Goal: Transaction & Acquisition: Purchase product/service

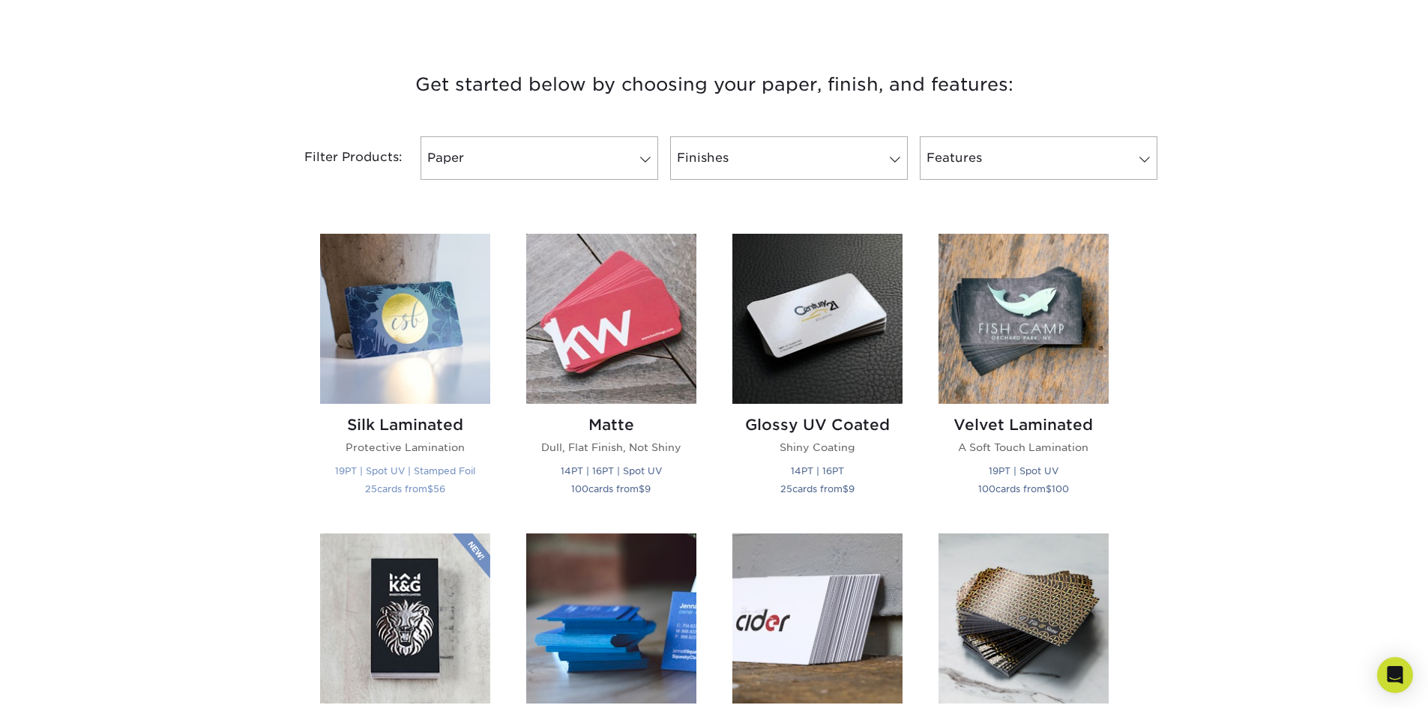
scroll to position [525, 0]
click at [582, 154] on link "Paper" at bounding box center [539, 157] width 238 height 43
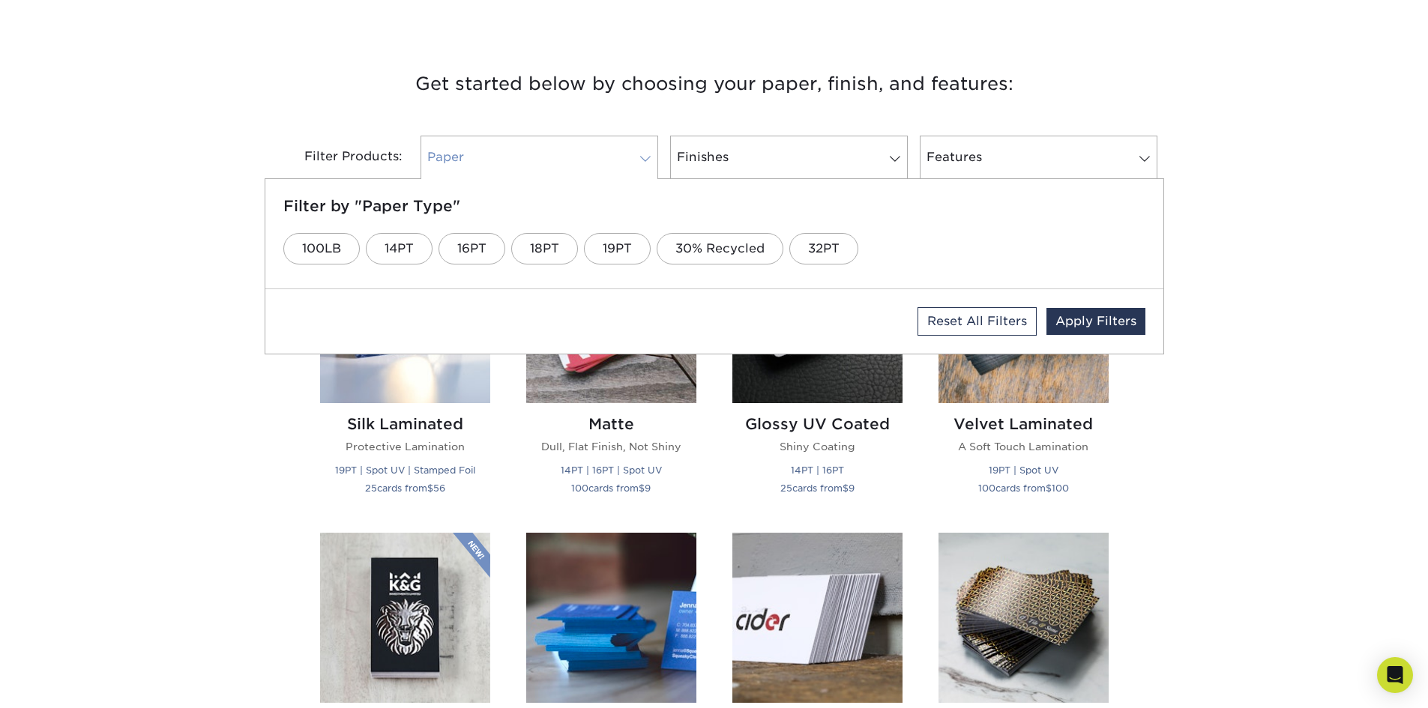
click at [582, 154] on link "Paper" at bounding box center [539, 157] width 238 height 43
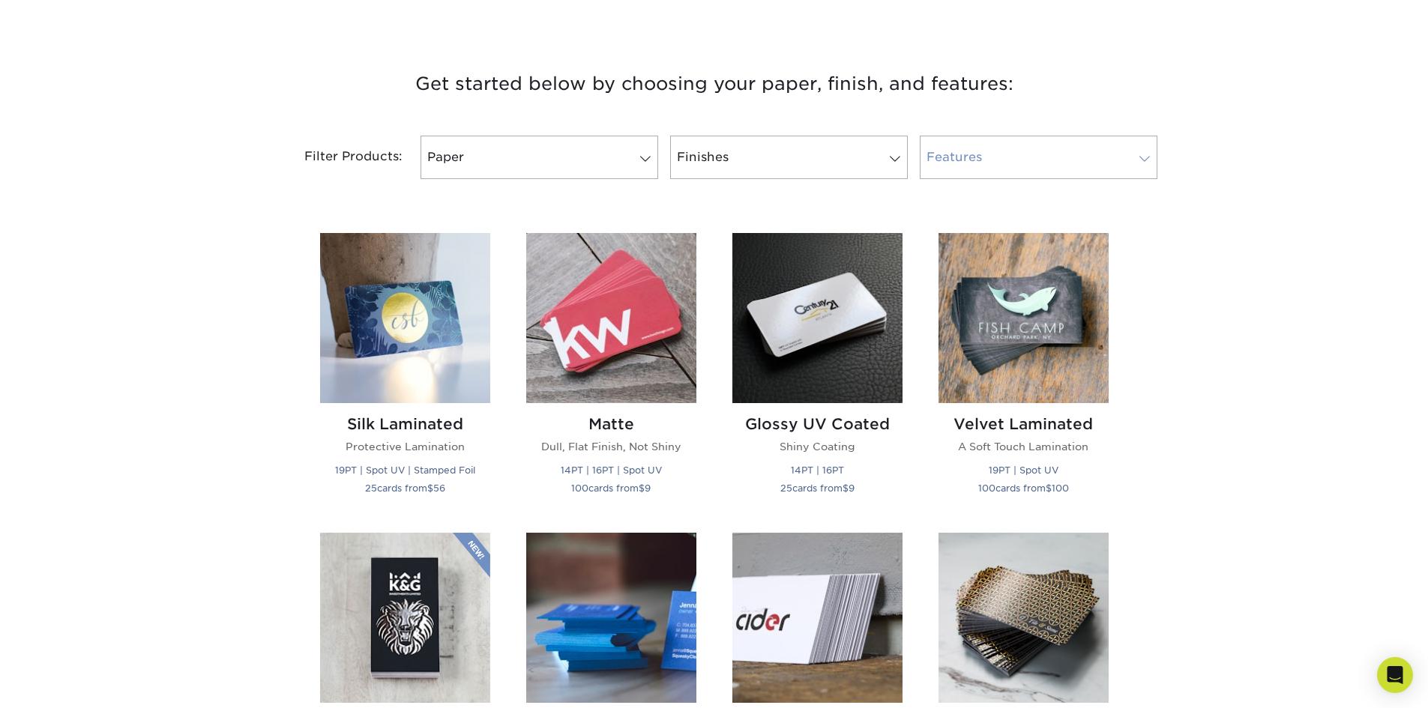
click at [950, 154] on link "Features" at bounding box center [1039, 157] width 238 height 43
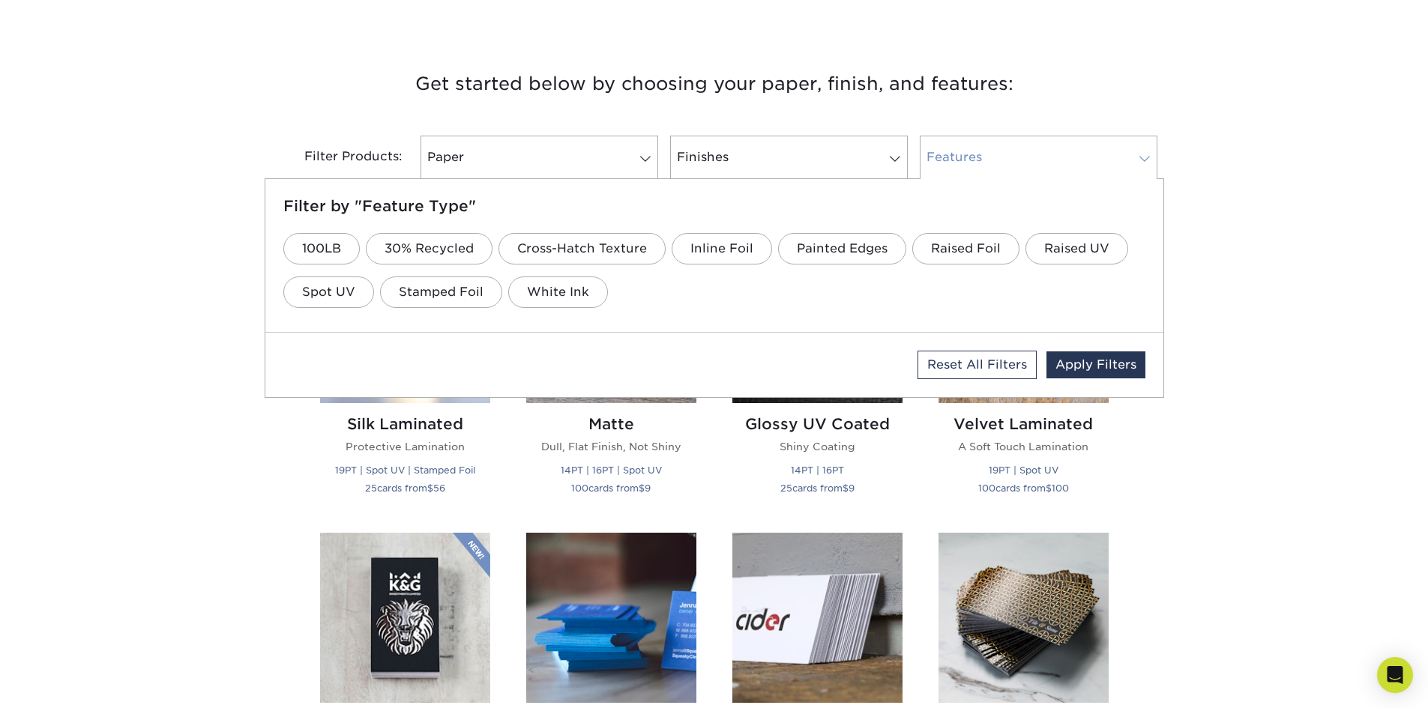
click at [950, 154] on link "Features" at bounding box center [1039, 157] width 238 height 43
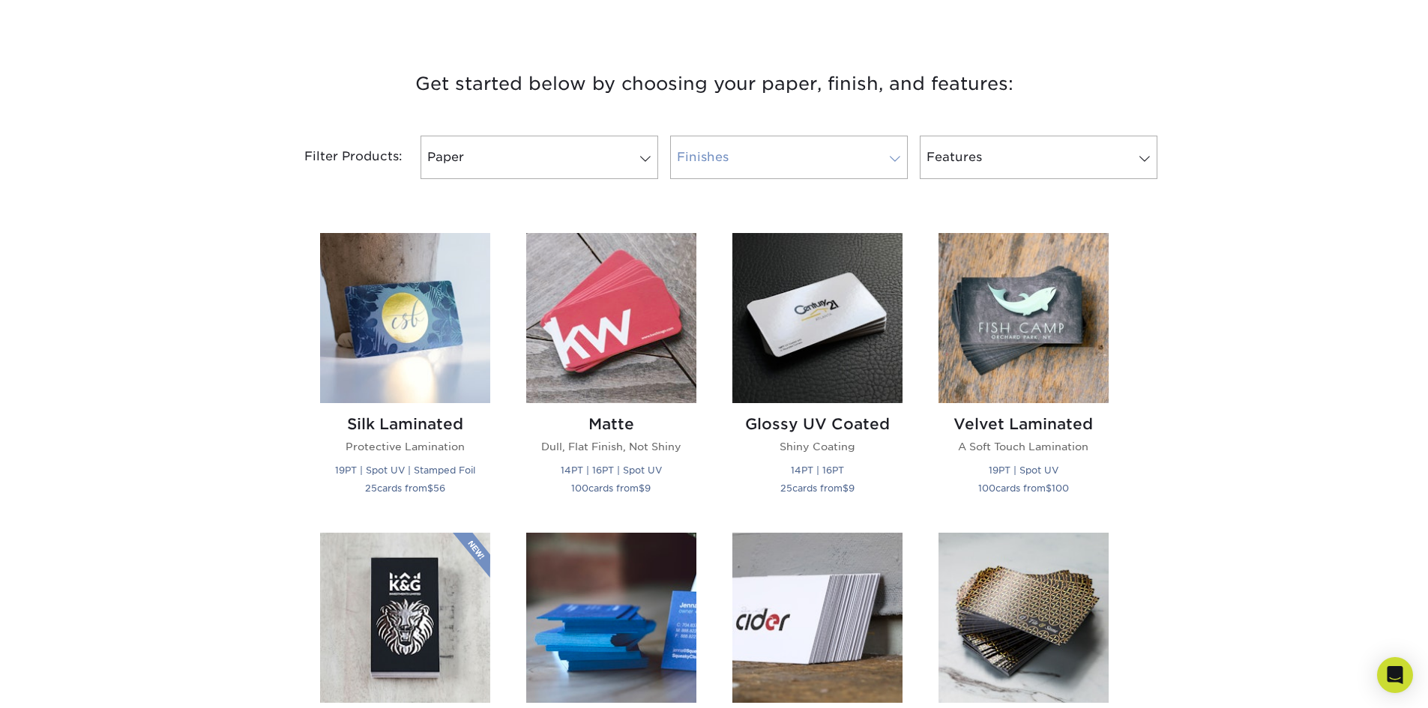
click at [770, 170] on link "Finishes" at bounding box center [789, 157] width 238 height 43
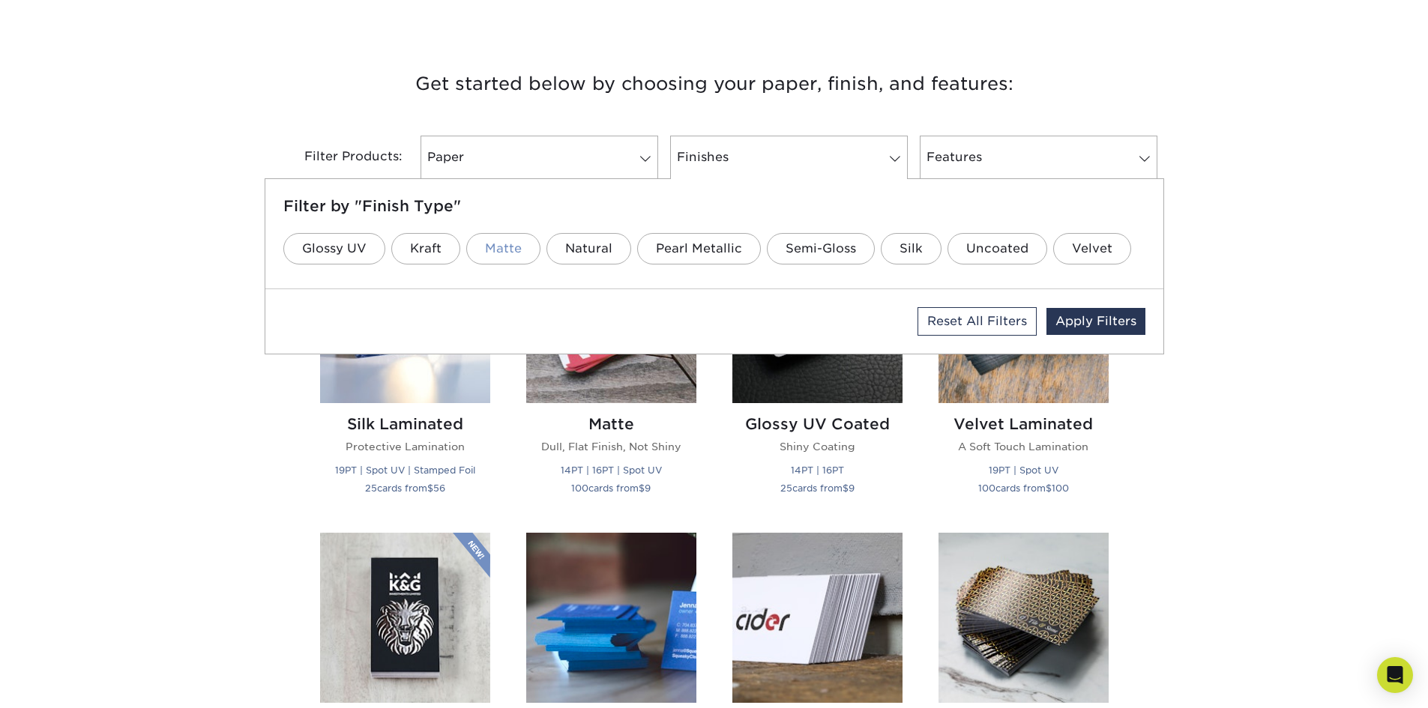
click at [486, 252] on link "Matte" at bounding box center [503, 248] width 74 height 31
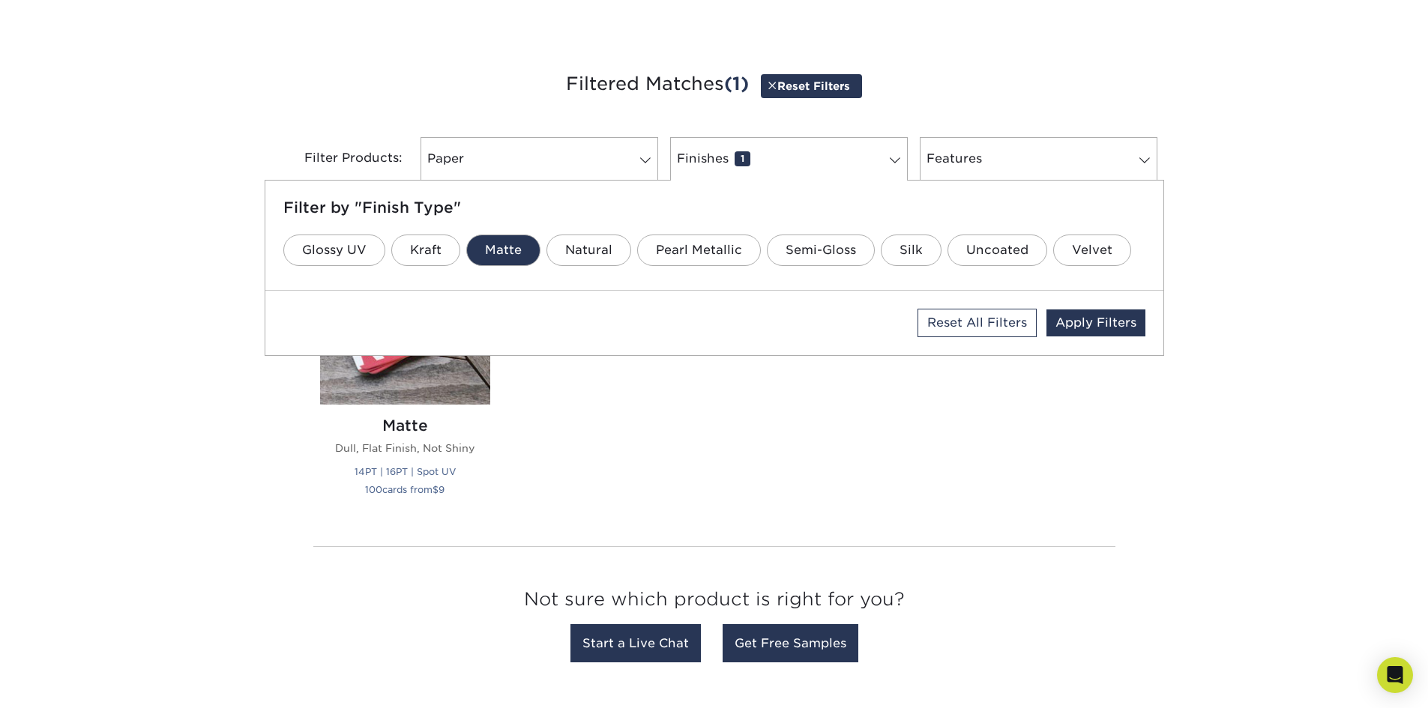
click at [224, 423] on div "Get started below by choosing your paper, finish, and features: Filtered Matche…" at bounding box center [714, 369] width 1428 height 675
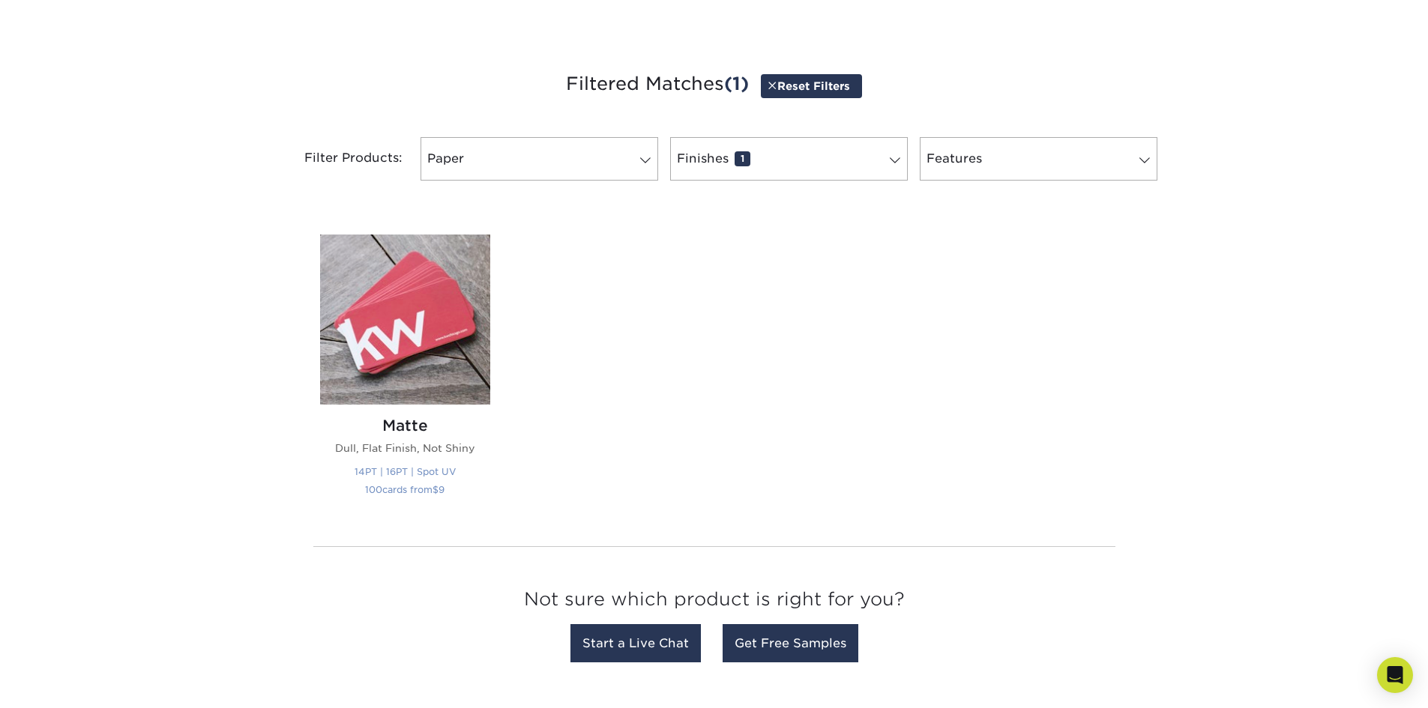
click at [413, 372] on img at bounding box center [405, 320] width 170 height 170
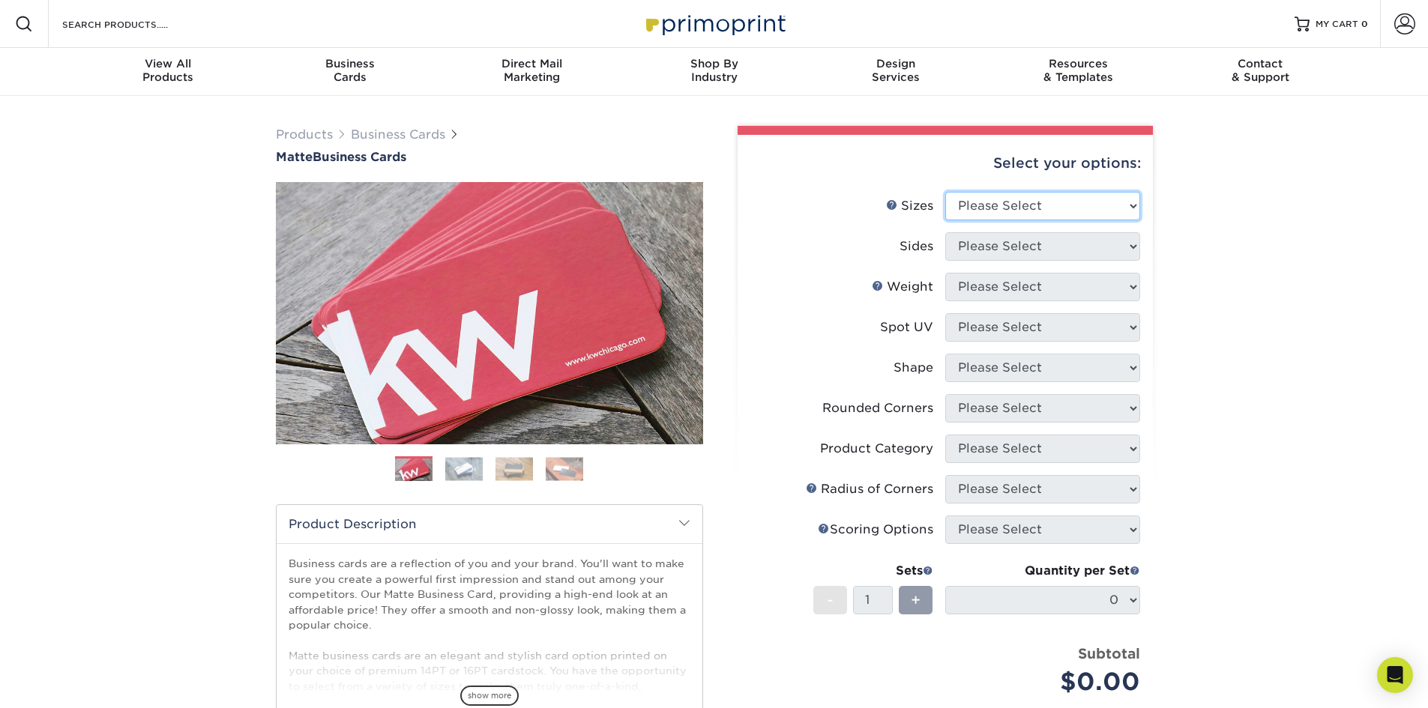
click at [993, 201] on select "Please Select 1.5" x 3.5" - Mini 1.75" x 3.5" - Mini 2" x 2" - Square 2" x 3" -…" at bounding box center [1042, 206] width 195 height 28
select select "2.12x3.38"
click at [945, 192] on select "Please Select 1.5" x 3.5" - Mini 1.75" x 3.5" - Mini 2" x 2" - Square 2" x 3" -…" at bounding box center [1042, 206] width 195 height 28
click at [989, 238] on select "Please Select Print Both Sides Print Front Only" at bounding box center [1042, 246] width 195 height 28
select select "32d3c223-f82c-492b-b915-ba065a00862f"
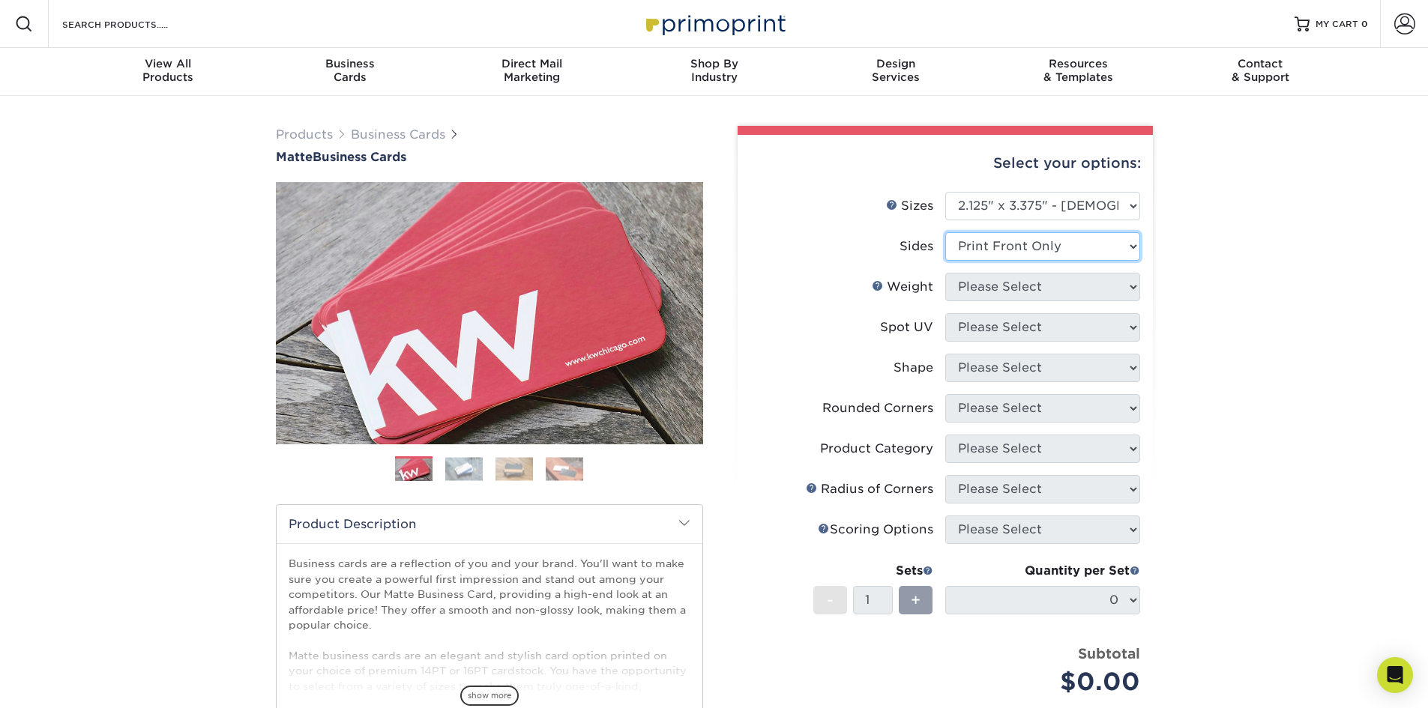
click at [945, 232] on select "Please Select Print Both Sides Print Front Only" at bounding box center [1042, 246] width 195 height 28
click at [960, 286] on select "Please Select 16PT 14PT" at bounding box center [1042, 287] width 195 height 28
select select "14PT"
click at [945, 273] on select "Please Select 16PT 14PT" at bounding box center [1042, 287] width 195 height 28
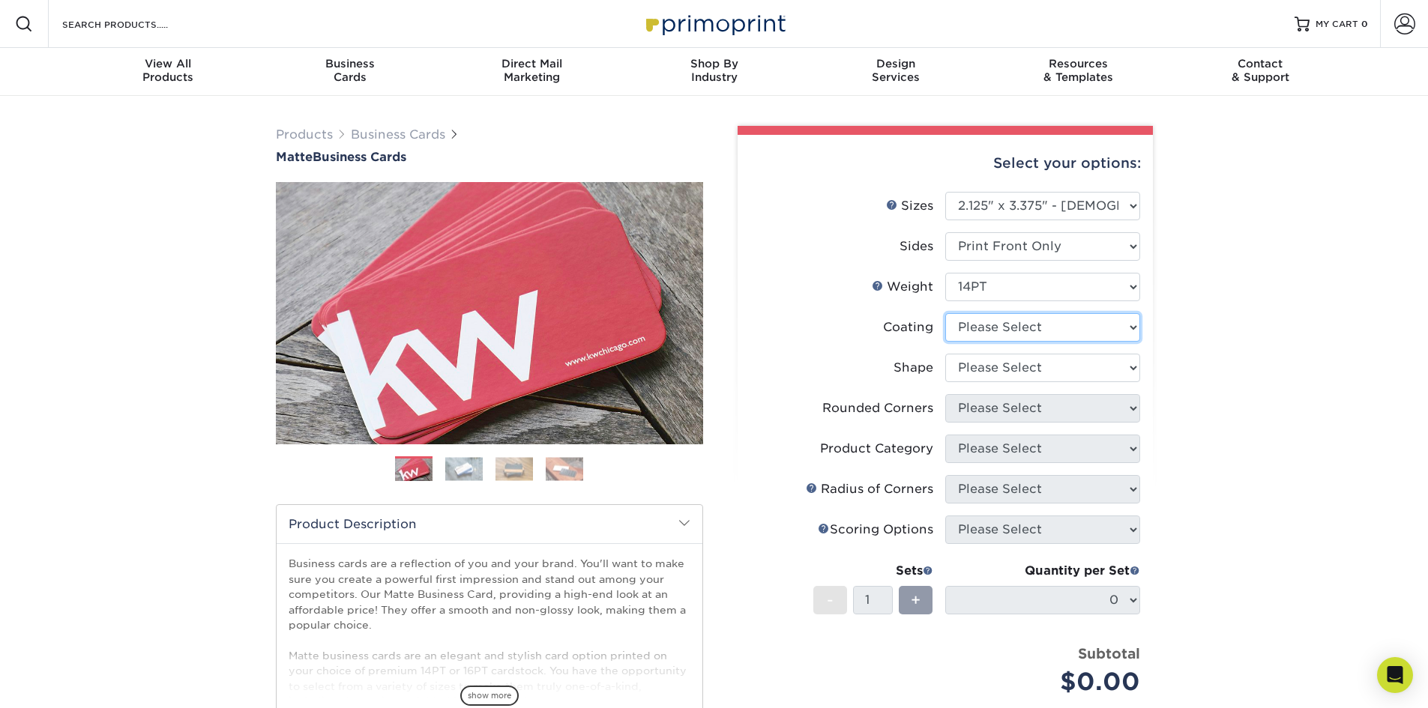
click at [989, 329] on select at bounding box center [1042, 327] width 195 height 28
click at [1020, 387] on li "Shape Please Select Standard" at bounding box center [945, 374] width 390 height 40
click at [1016, 372] on select "Please Select Standard" at bounding box center [1042, 368] width 195 height 28
click at [1009, 332] on select at bounding box center [1042, 327] width 195 height 28
select select "121bb7b5-3b4d-429f-bd8d-bbf80e953313"
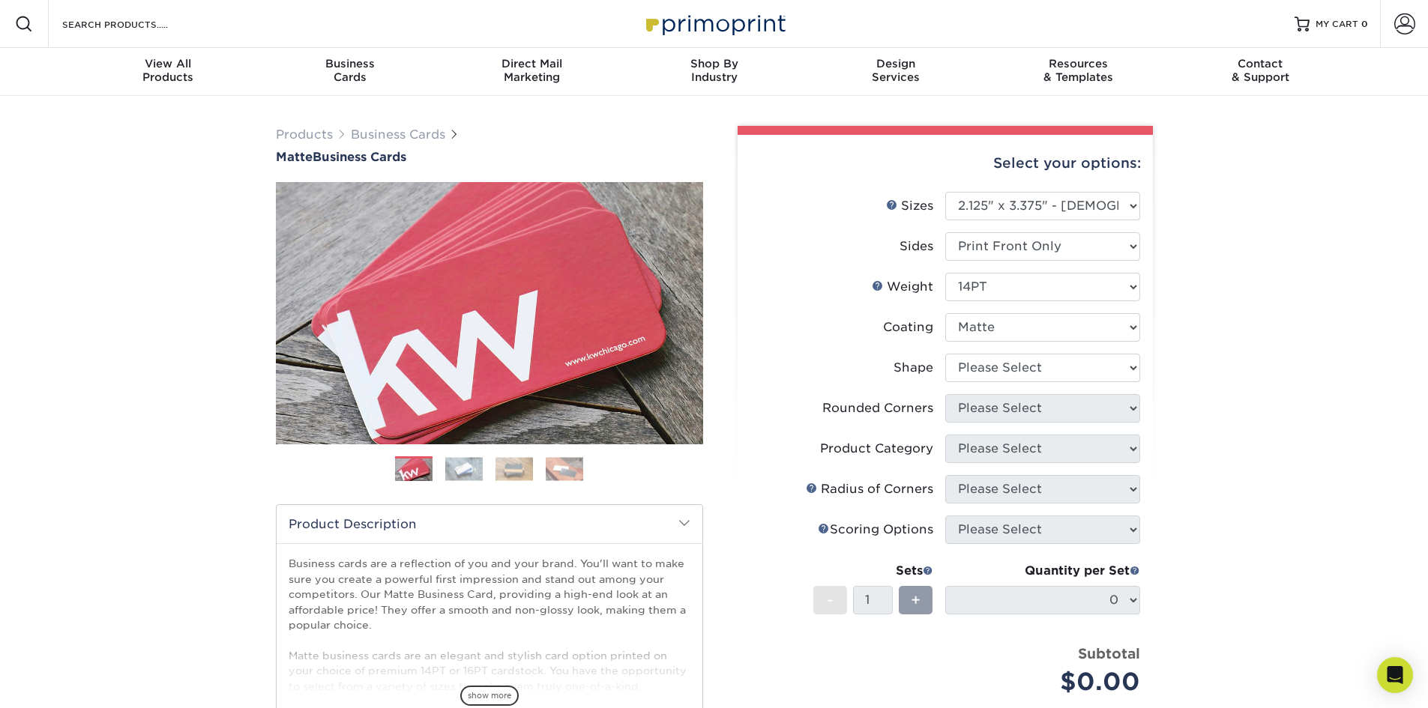
click at [945, 313] on select at bounding box center [1042, 327] width 195 height 28
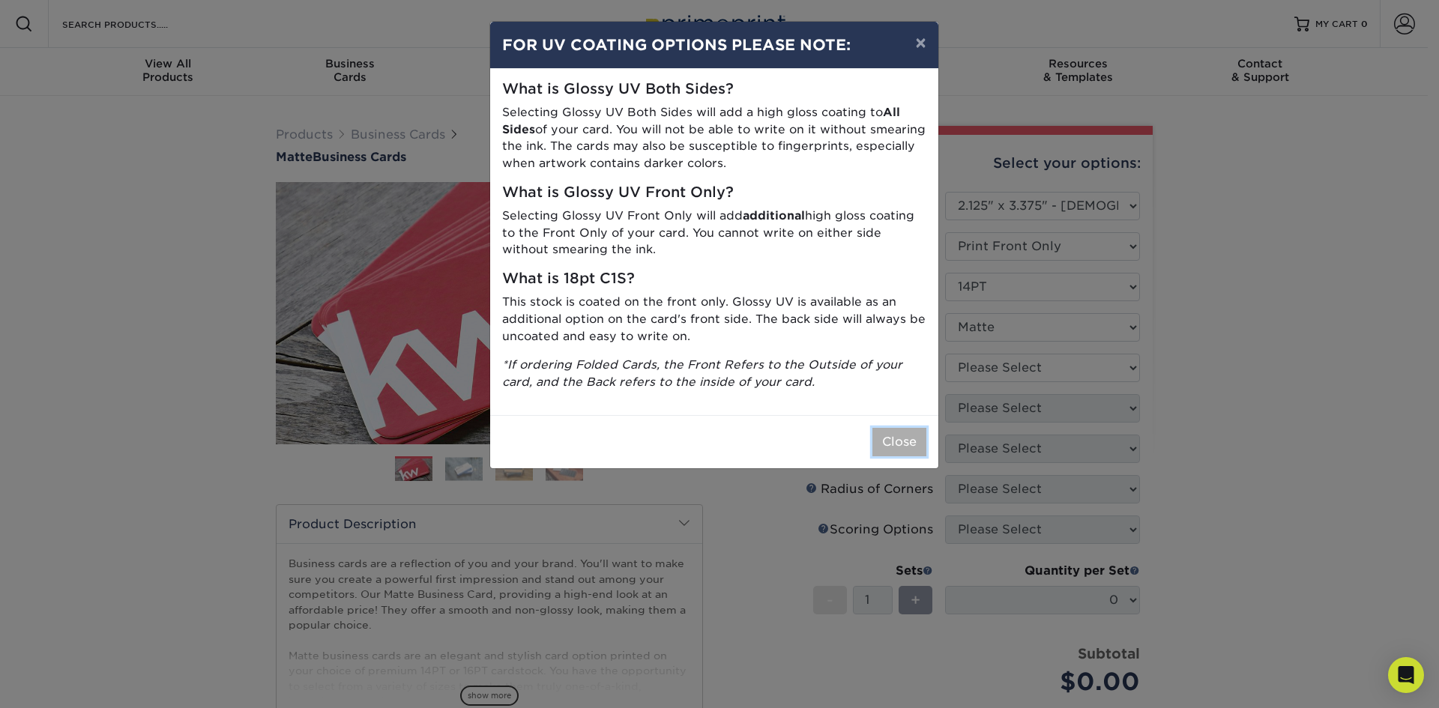
click at [897, 437] on button "Close" at bounding box center [899, 442] width 54 height 28
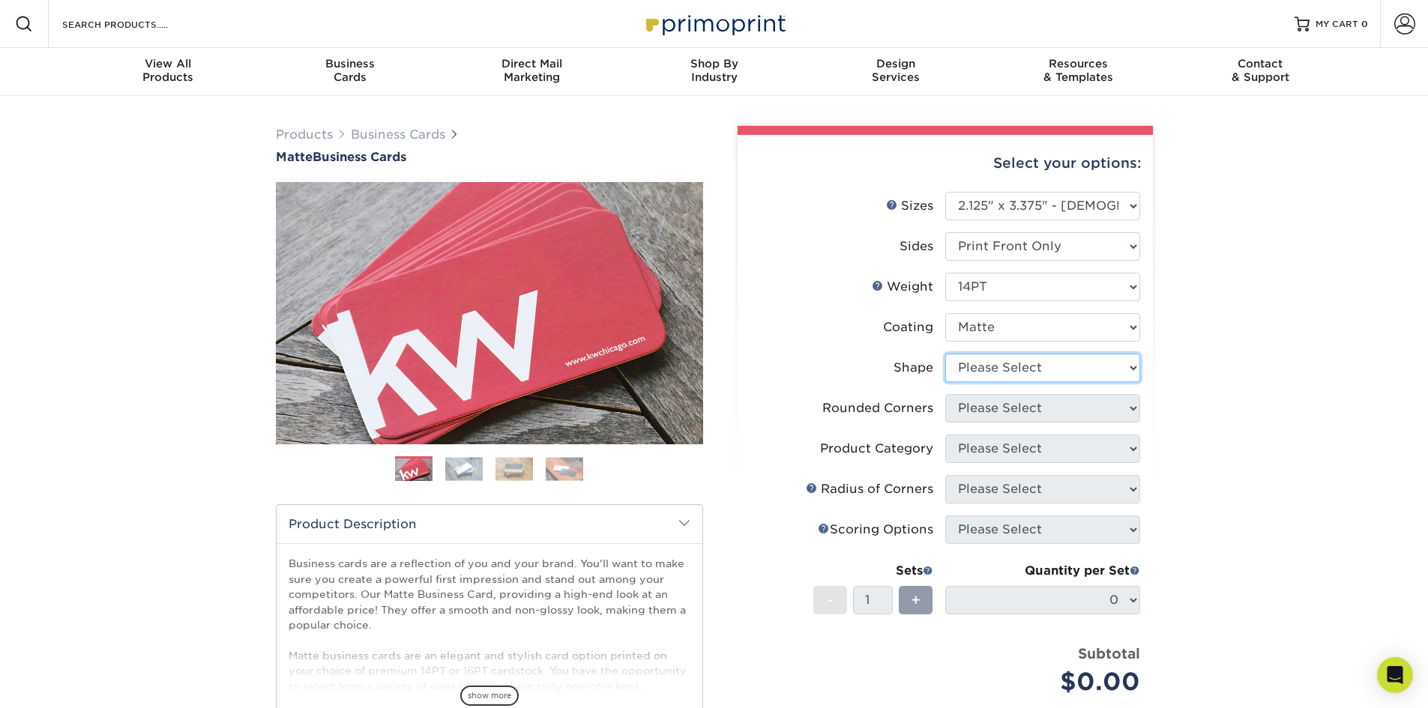
click at [993, 364] on select "Please Select Standard" at bounding box center [1042, 368] width 195 height 28
select select "standard"
click at [945, 354] on select "Please Select Standard" at bounding box center [1042, 368] width 195 height 28
click at [980, 410] on select "Please Select Yes - Round 2 Corners Yes - Round 4 Corners No" at bounding box center [1042, 408] width 195 height 28
select select "0"
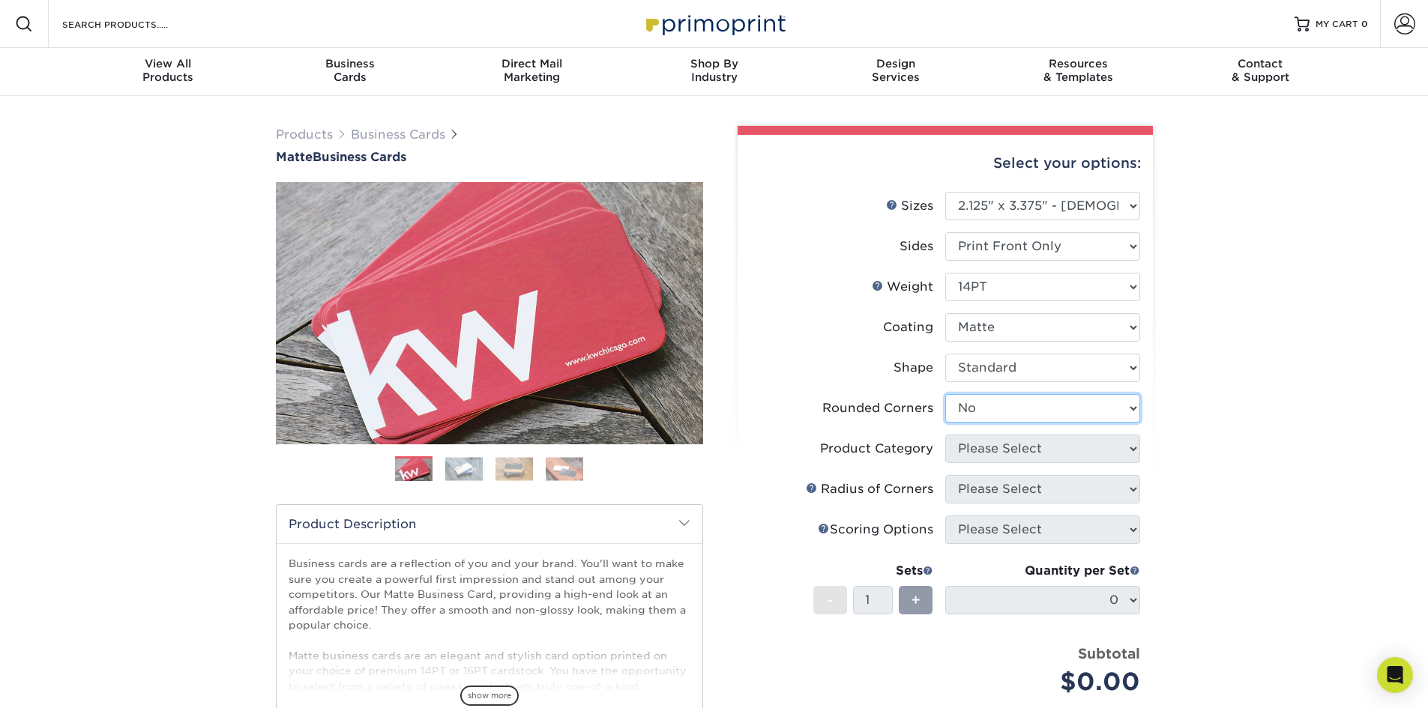
click at [945, 394] on select "Please Select Yes - Round 2 Corners Yes - Round 4 Corners No" at bounding box center [1042, 408] width 195 height 28
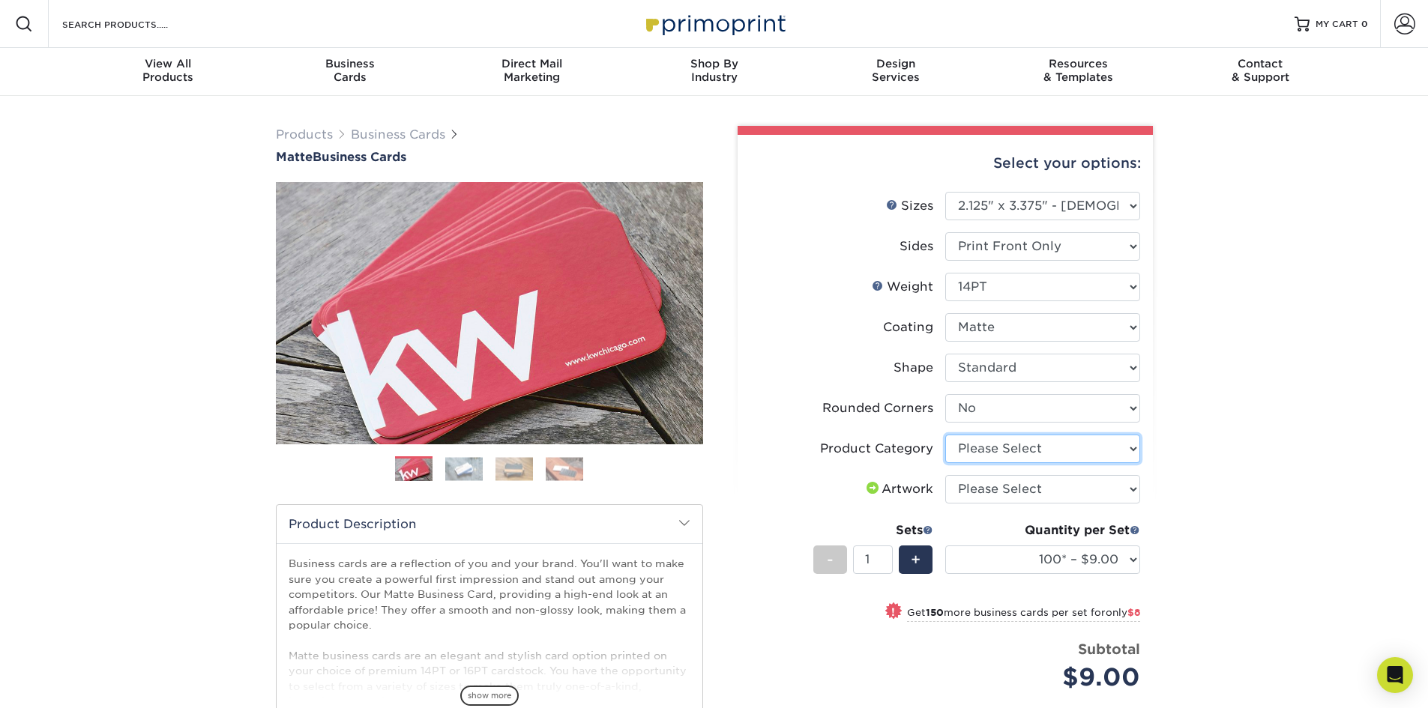
click at [977, 447] on select "Please Select Business Cards" at bounding box center [1042, 449] width 195 height 28
select select "3b5148f1-0588-4f88-a218-97bcfdce65c1"
click at [945, 435] on select "Please Select Business Cards" at bounding box center [1042, 449] width 195 height 28
click at [993, 485] on select "Please Select I will upload files I need a design - $100" at bounding box center [1042, 489] width 195 height 28
select select "upload"
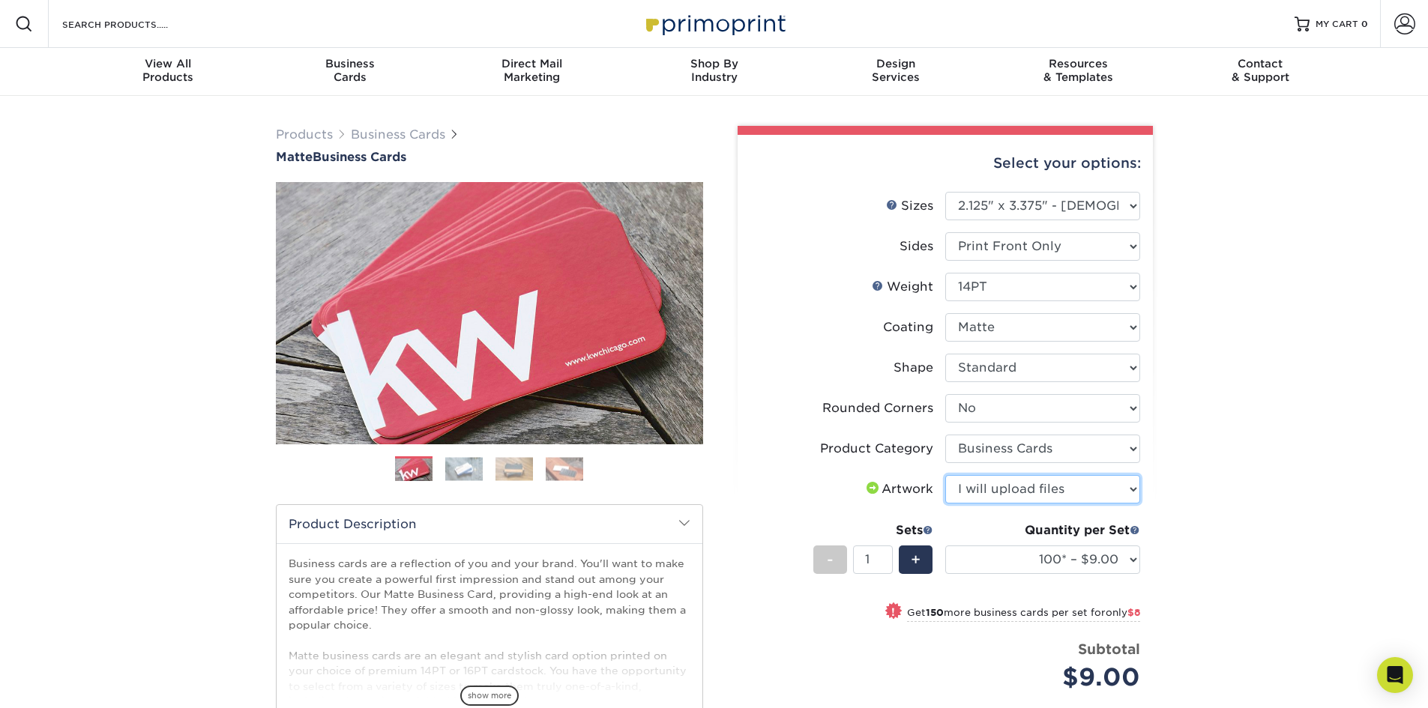
click at [945, 475] on select "Please Select I will upload files I need a design - $100" at bounding box center [1042, 489] width 195 height 28
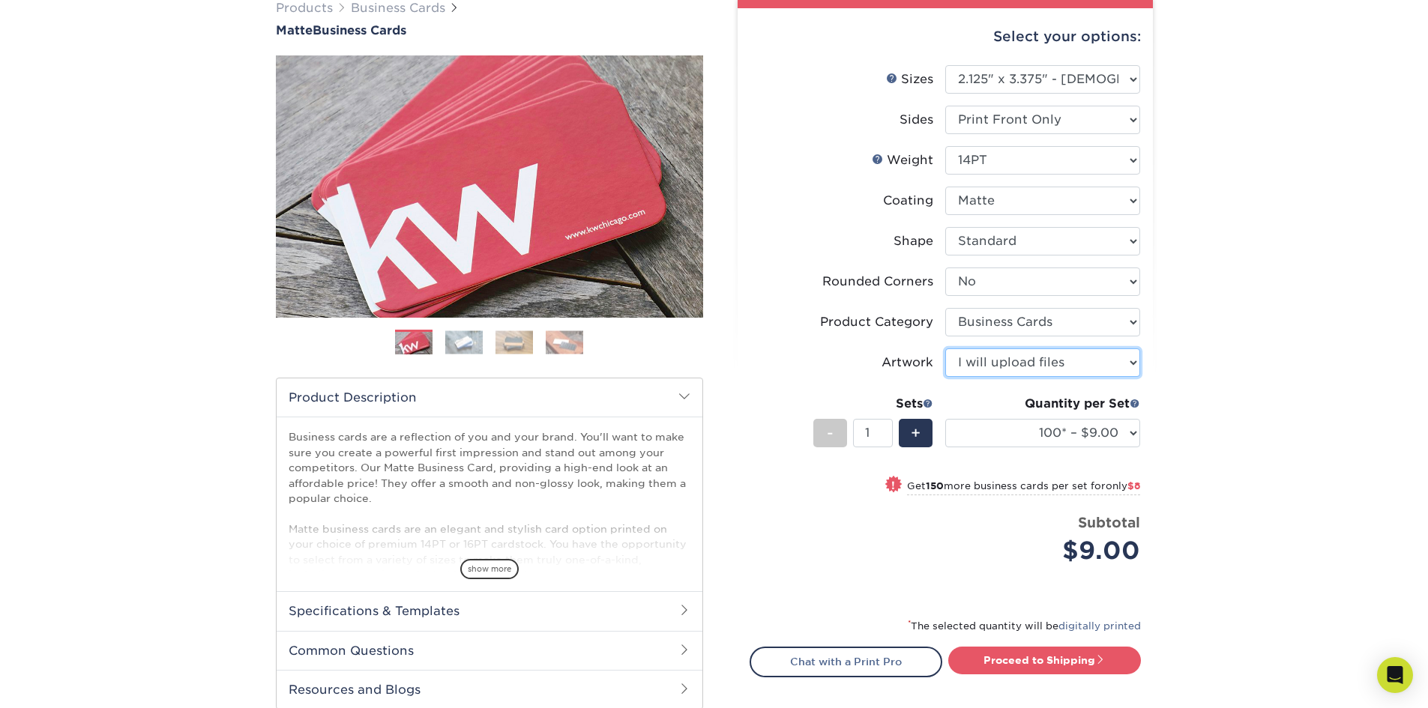
scroll to position [150, 0]
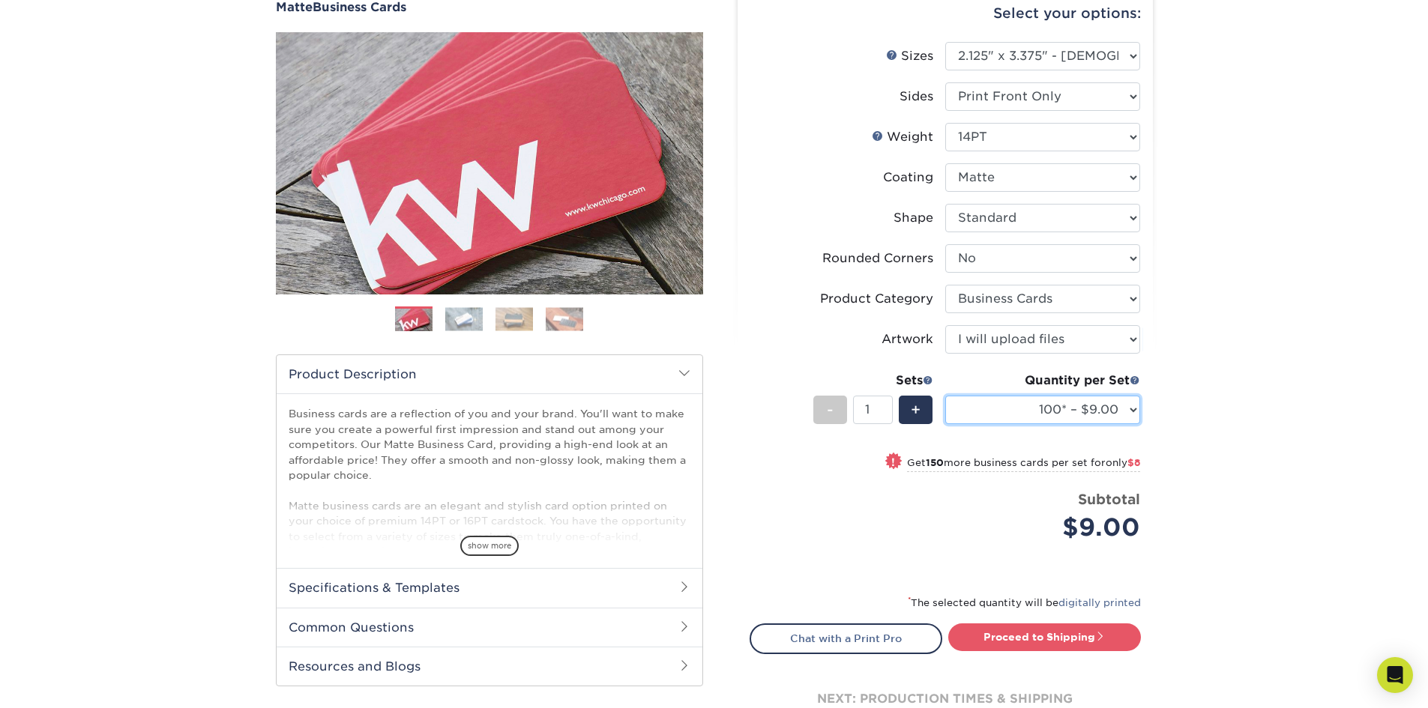
click at [1037, 412] on select "100* – $9.00 250* – $17.00 500 – $33.00 1000 – $46.00 2500 – $95.00 5000 – $141…" at bounding box center [1042, 410] width 195 height 28
click at [945, 396] on select "100* – $9.00 250* – $17.00 500 – $33.00 1000 – $46.00 2500 – $95.00 5000 – $141…" at bounding box center [1042, 410] width 195 height 28
click at [1216, 454] on div "Products Business Cards Matte Business Cards Previous Next 100 $ 9" at bounding box center [714, 372] width 1428 height 852
click at [1090, 408] on select "100* – $9.00 250* – $17.00 500 – $33.00 1000 – $46.00 2500 – $95.00 5000 – $141…" at bounding box center [1042, 410] width 195 height 28
click at [945, 396] on select "100* – $9.00 250* – $17.00 500 – $33.00 1000 – $46.00 2500 – $95.00 5000 – $141…" at bounding box center [1042, 410] width 195 height 28
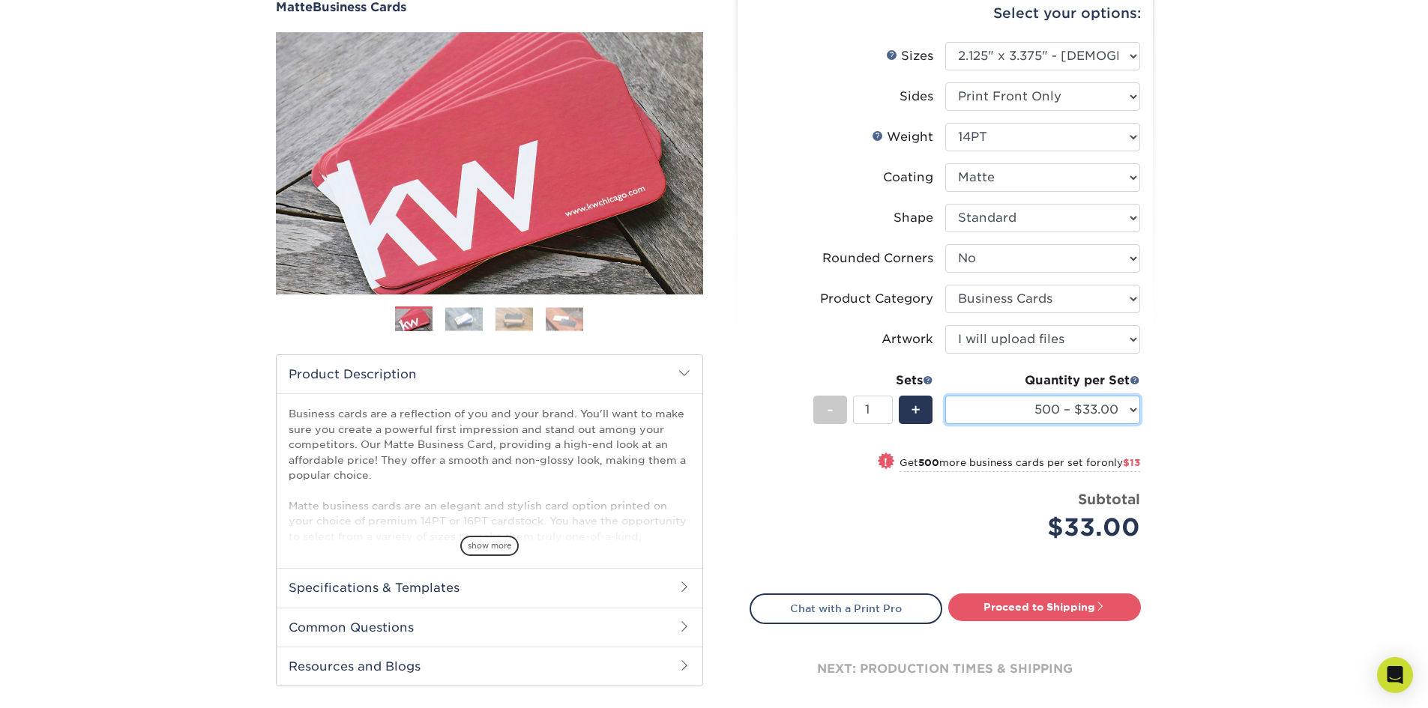
click at [1092, 411] on select "100* – $9.00 250* – $17.00 500 – $33.00 1000 – $46.00 2500 – $95.00 5000 – $141…" at bounding box center [1042, 410] width 195 height 28
click at [945, 396] on select "100* – $9.00 250* – $17.00 500 – $33.00 1000 – $46.00 2500 – $95.00 5000 – $141…" at bounding box center [1042, 410] width 195 height 28
click at [1102, 411] on select "100* – $9.00 250* – $17.00 500 – $33.00 1000 – $46.00 2500 – $95.00 5000 – $141…" at bounding box center [1042, 410] width 195 height 28
select select "250* – $17.00"
click at [945, 396] on select "100* – $9.00 250* – $17.00 500 – $33.00 1000 – $46.00 2500 – $95.00 5000 – $141…" at bounding box center [1042, 410] width 195 height 28
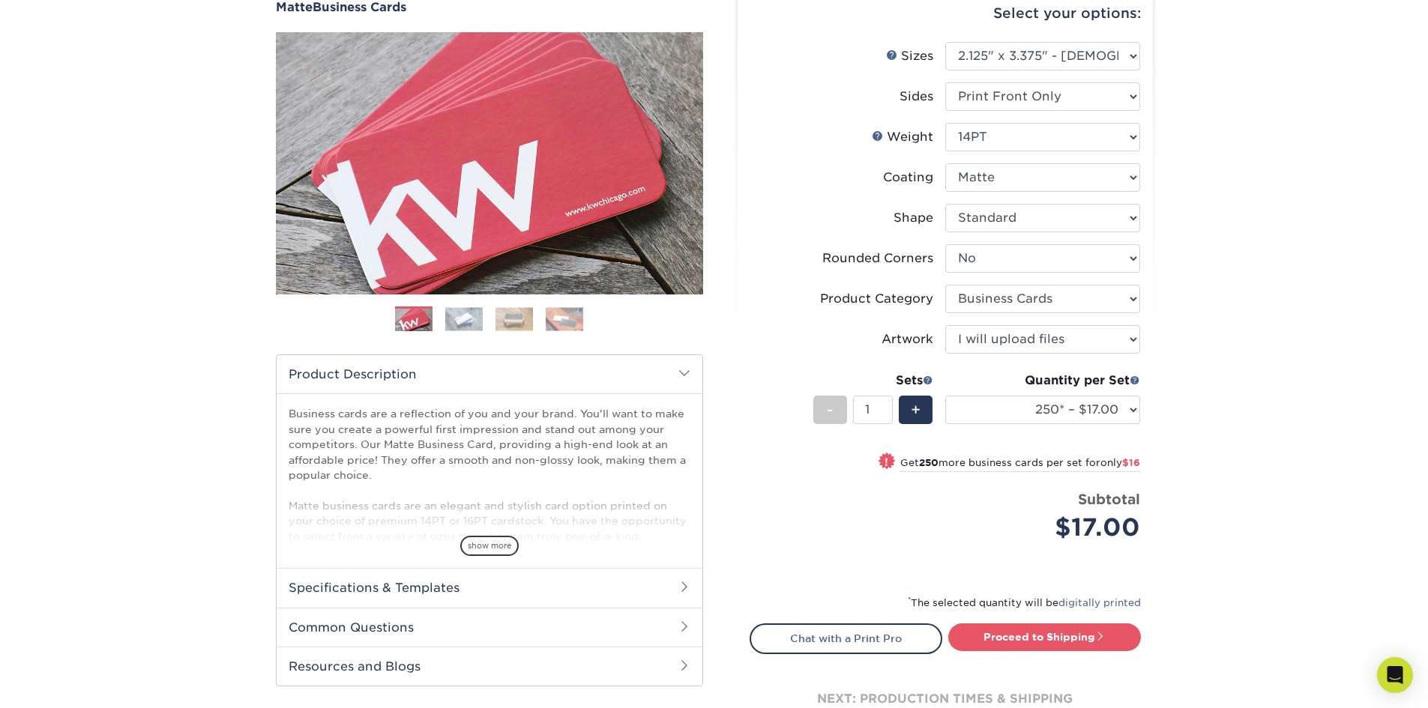
click at [1189, 448] on div "Products Business Cards Matte Business Cards Previous Next 100 $ 9" at bounding box center [714, 372] width 1428 height 852
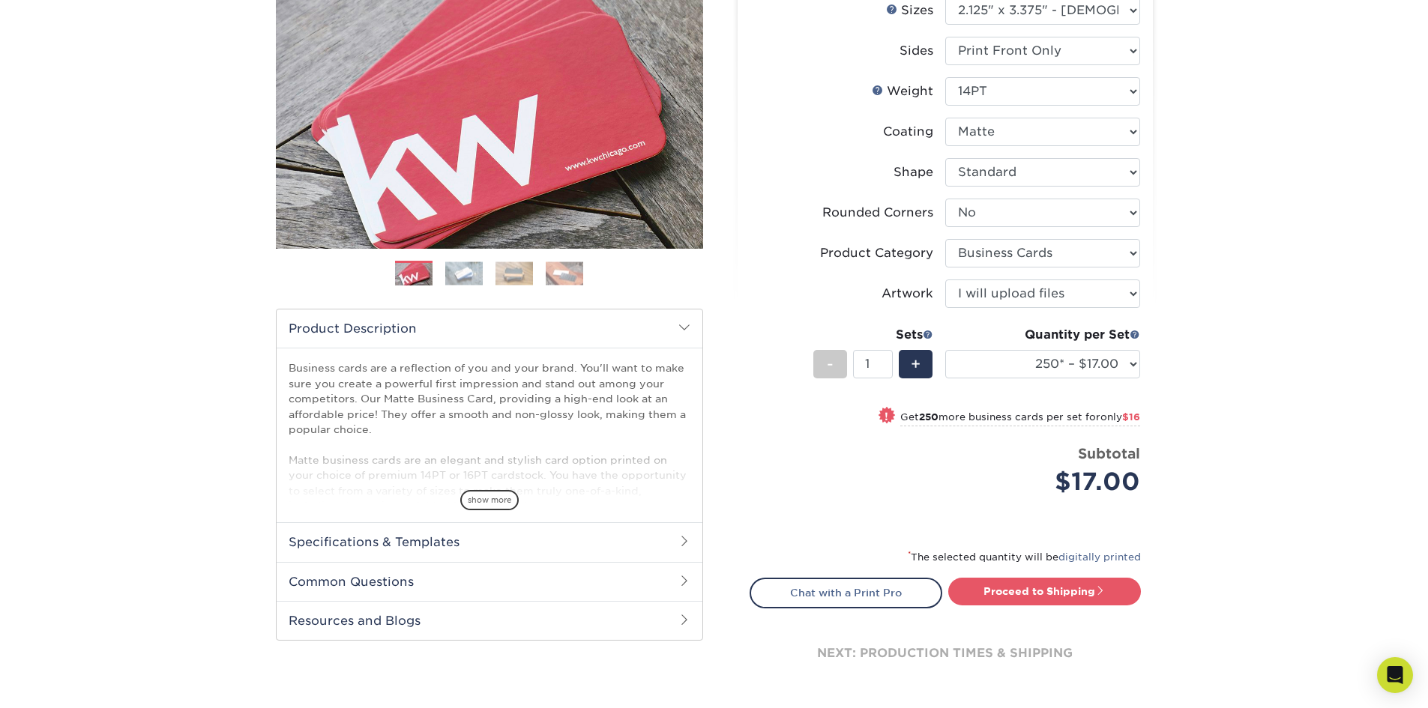
scroll to position [300, 0]
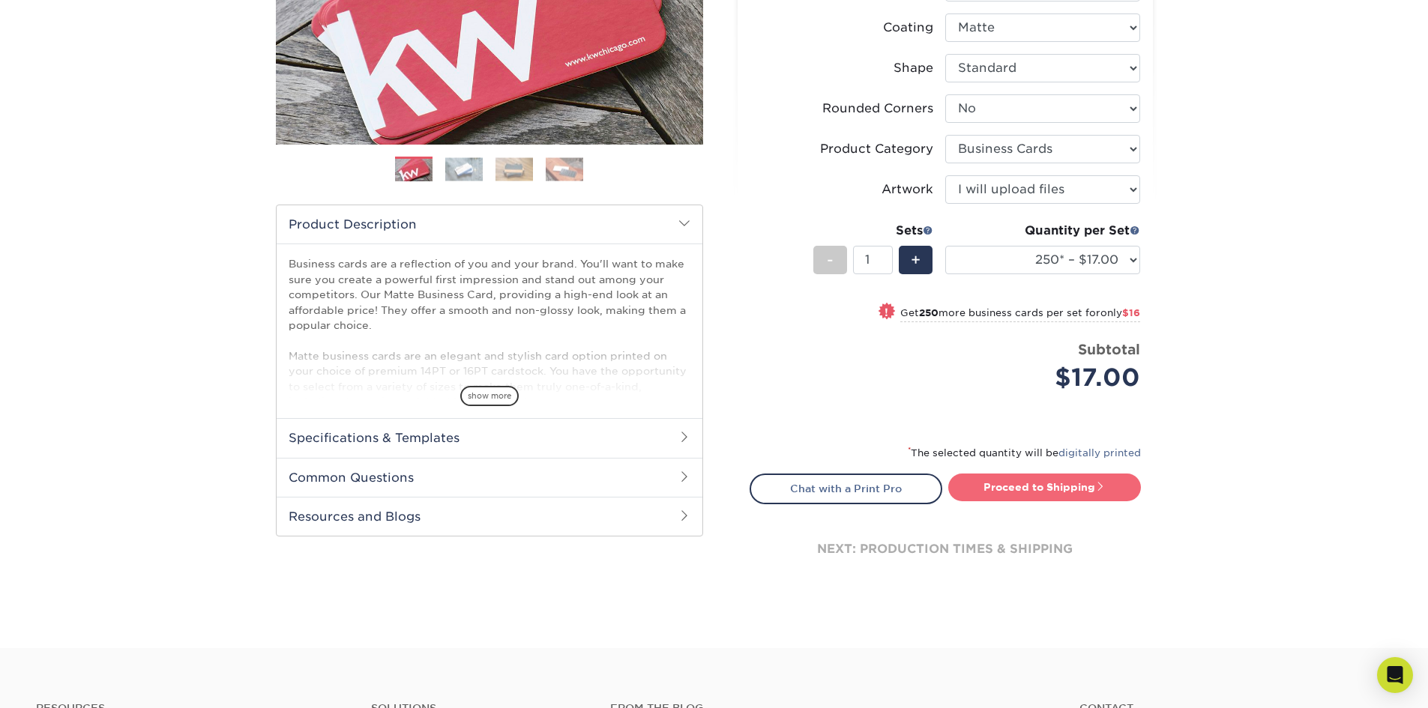
click at [1085, 488] on link "Proceed to Shipping" at bounding box center [1044, 487] width 193 height 27
type input "Set 1"
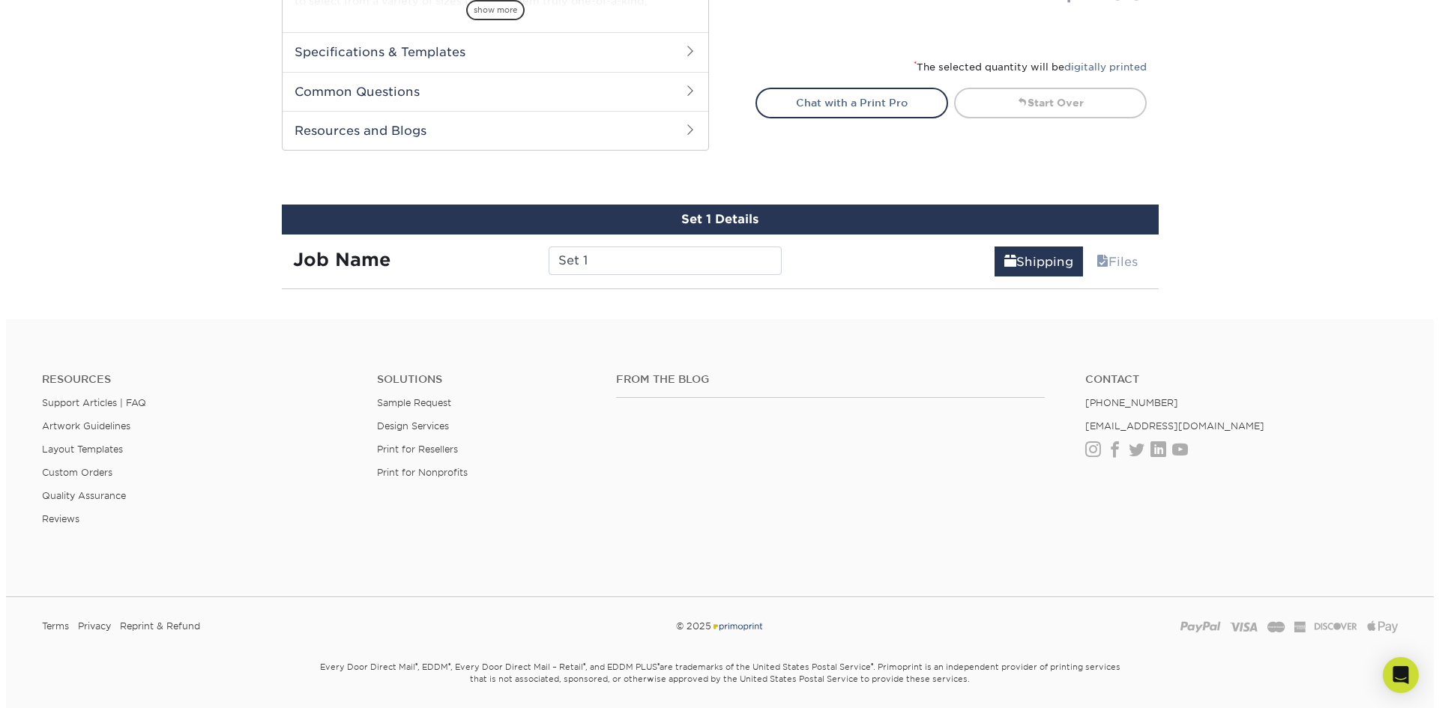
scroll to position [815, 0]
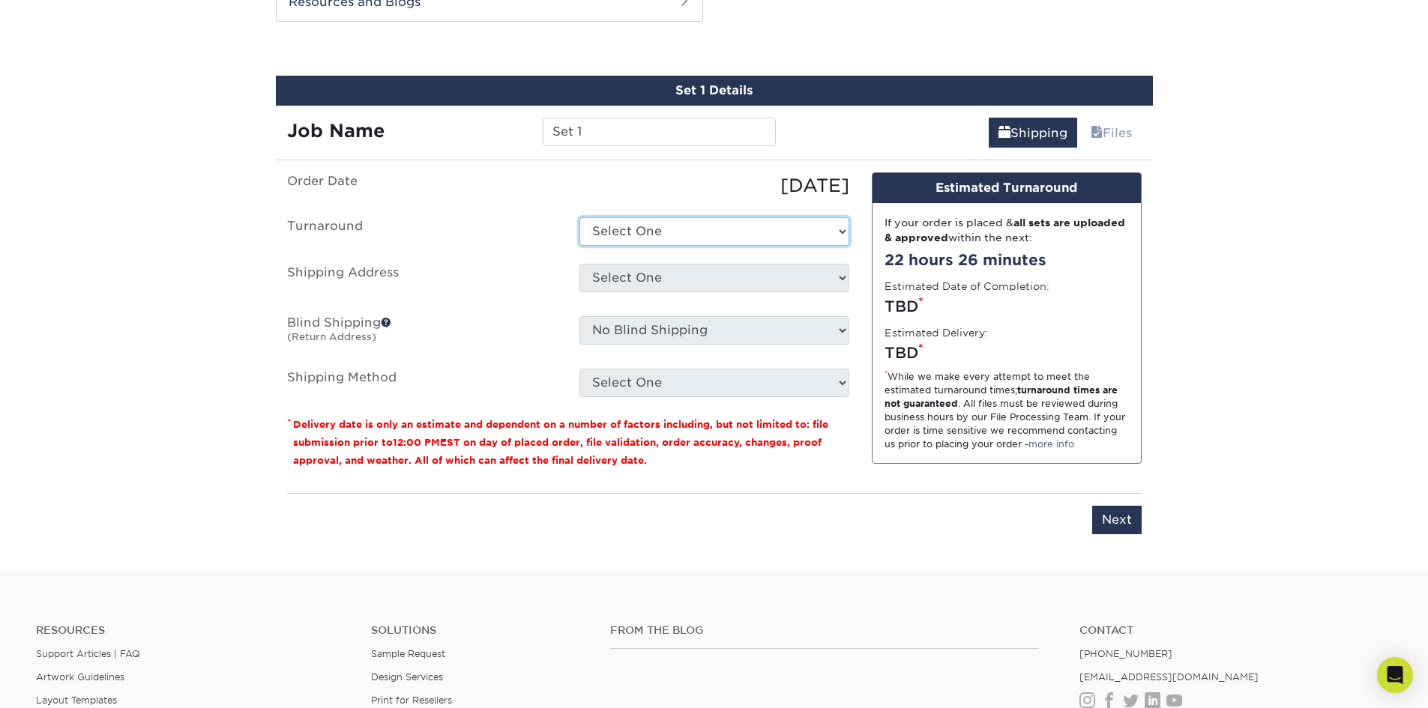
click at [630, 225] on select "Select One 2-4 Business Days 2 Day Next Business Day" at bounding box center [714, 231] width 270 height 28
select select "397a6515-4edb-4842-8885-6cfc0c1b5765"
click at [579, 217] on select "Select One 2-4 Business Days 2 Day Next Business Day" at bounding box center [714, 231] width 270 height 28
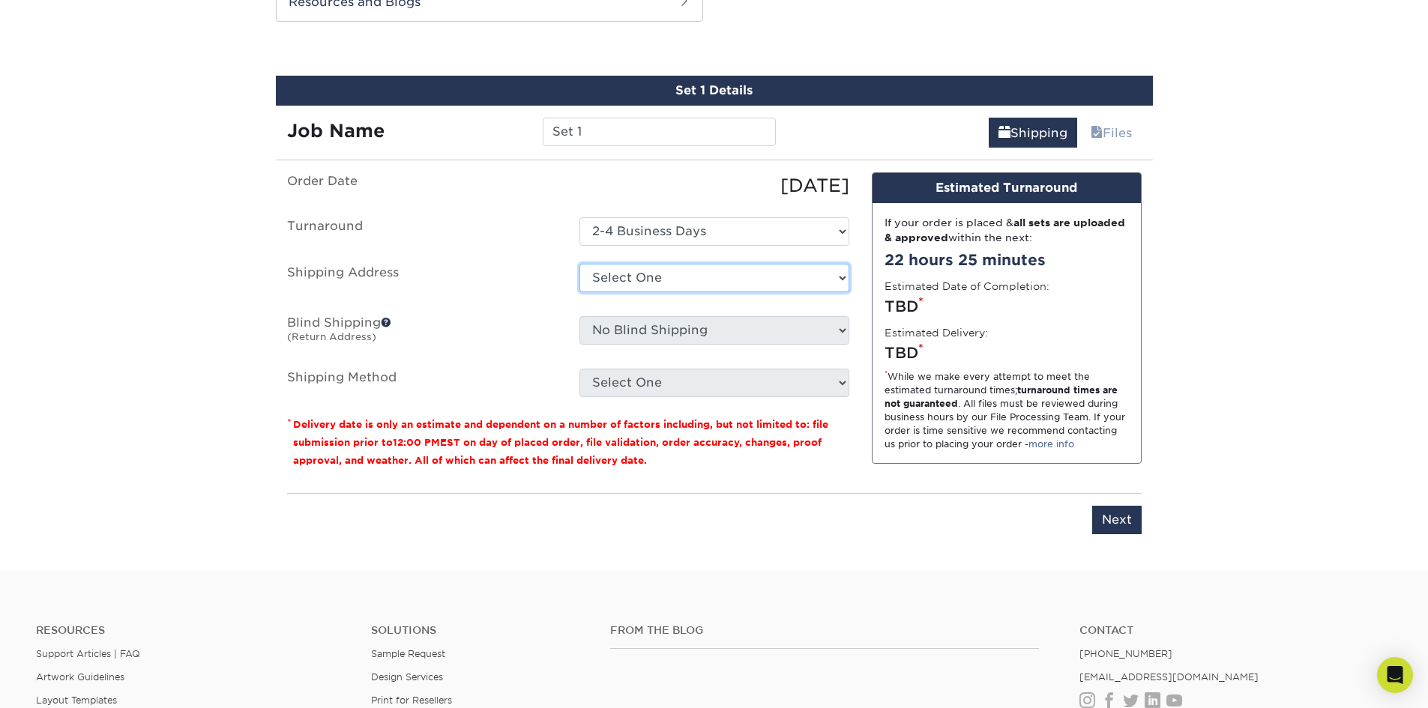
click at [625, 279] on select "Select One + Add New Address - Login" at bounding box center [714, 278] width 270 height 28
select select "newaddress"
click at [579, 264] on select "Select One + Add New Address - Login" at bounding box center [714, 278] width 270 height 28
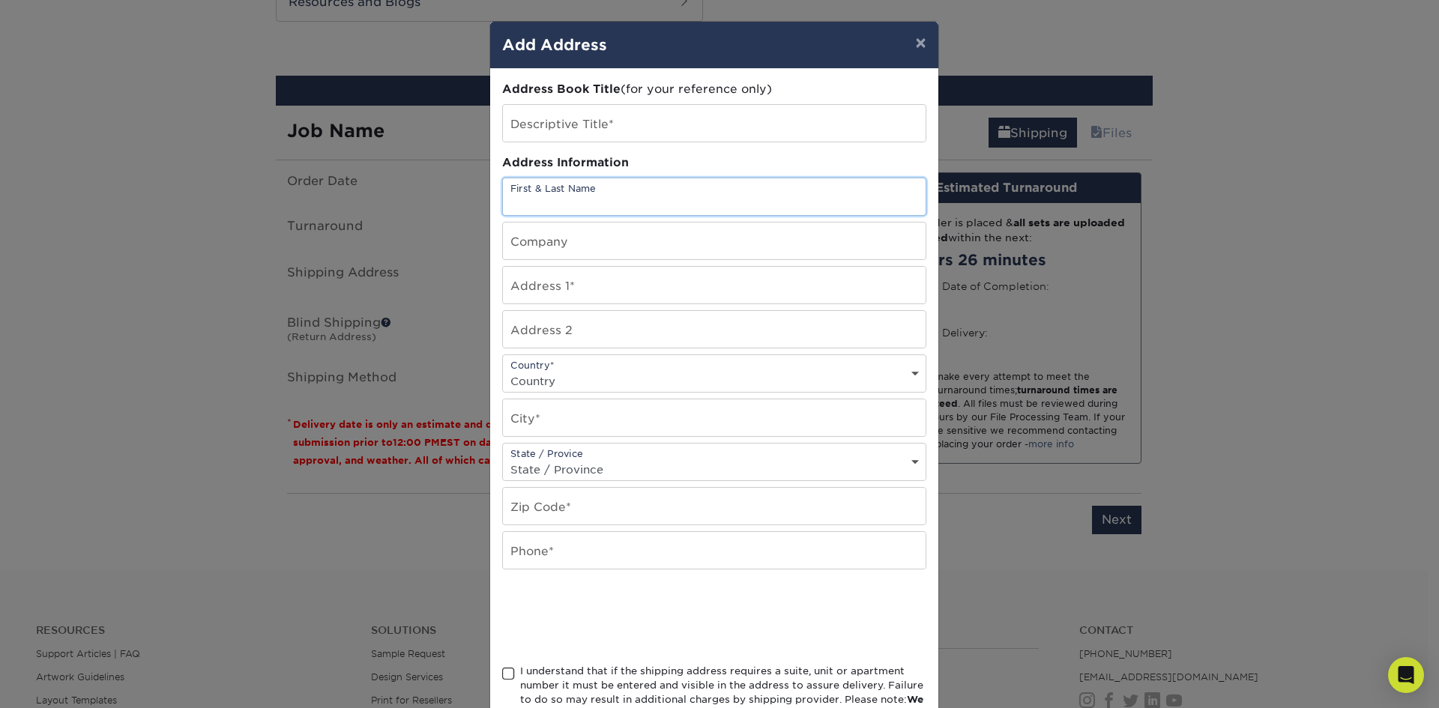
click at [547, 202] on input "text" at bounding box center [714, 196] width 423 height 37
click at [555, 135] on input "text" at bounding box center [714, 123] width 423 height 37
type input "BWA Chevrolet"
click at [549, 196] on input "text" at bounding box center [714, 196] width 423 height 37
type input "B"
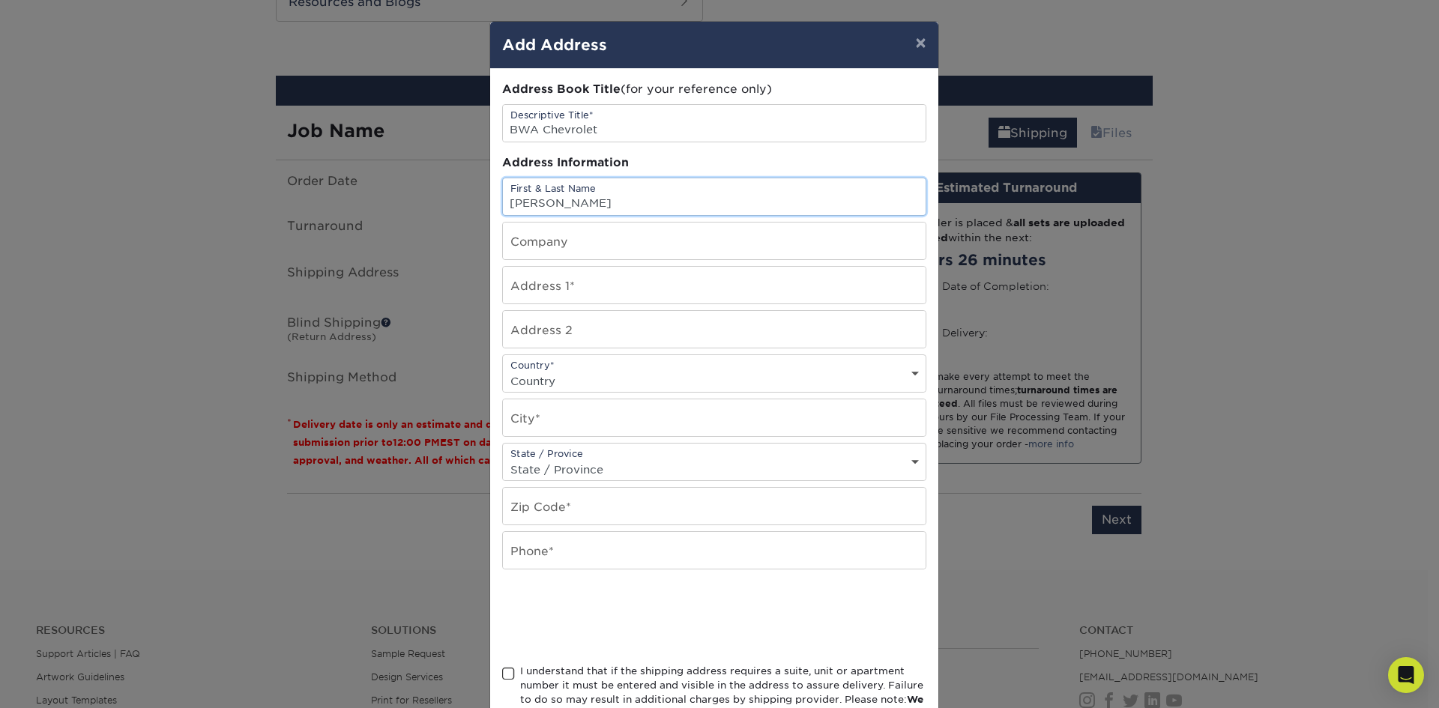
type input "[PERSON_NAME]"
click at [592, 244] on input "text" at bounding box center [714, 241] width 423 height 37
type input "[PERSON_NAME] Auto"
type input "[STREET_ADDRESS]"
click at [602, 374] on select "Country [GEOGRAPHIC_DATA] [GEOGRAPHIC_DATA] ----------------------------- [GEOG…" at bounding box center [714, 381] width 423 height 22
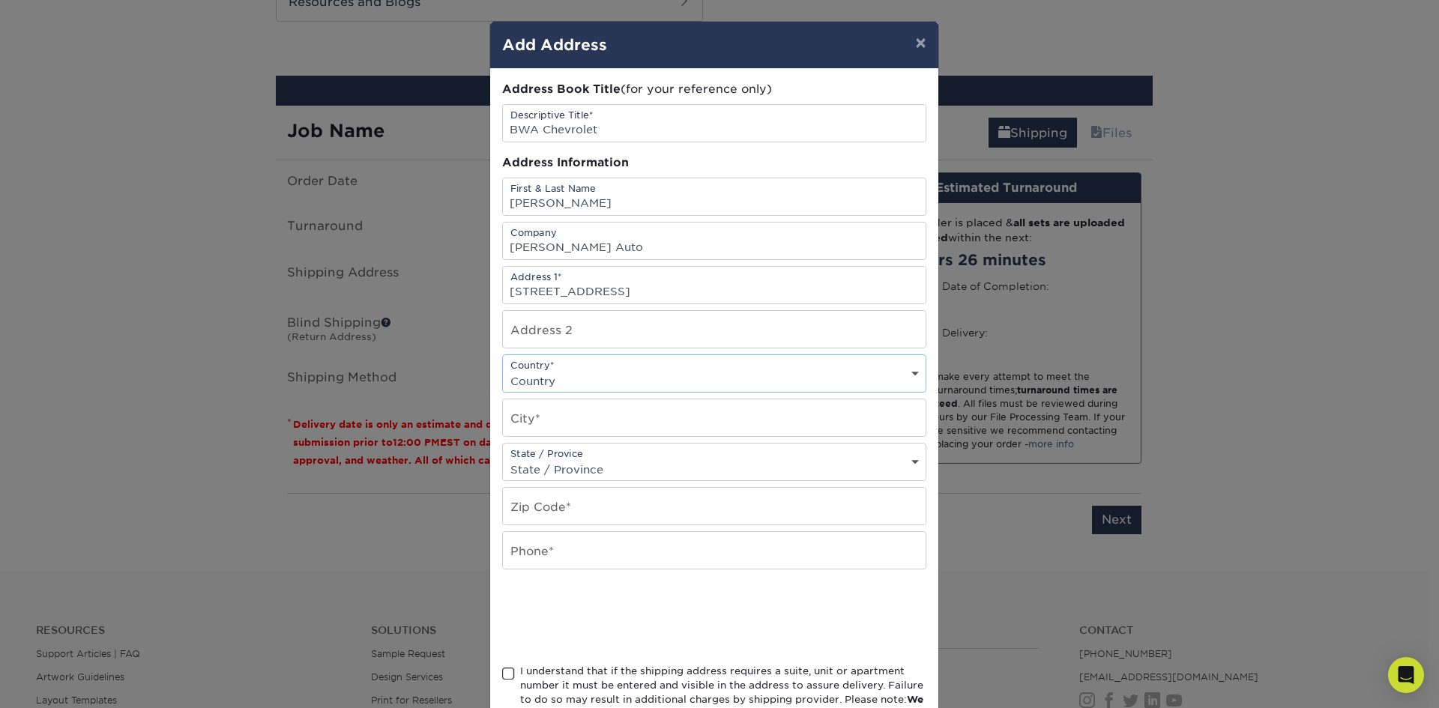
select select "US"
click at [503, 370] on select "Country [GEOGRAPHIC_DATA] [GEOGRAPHIC_DATA] ----------------------------- [GEOG…" at bounding box center [714, 381] width 423 height 22
click at [597, 334] on input "text" at bounding box center [714, 329] width 423 height 37
click at [651, 407] on input "text" at bounding box center [714, 417] width 423 height 37
click at [518, 422] on input "[GEOGRAPHIC_DATA]" at bounding box center [714, 417] width 423 height 37
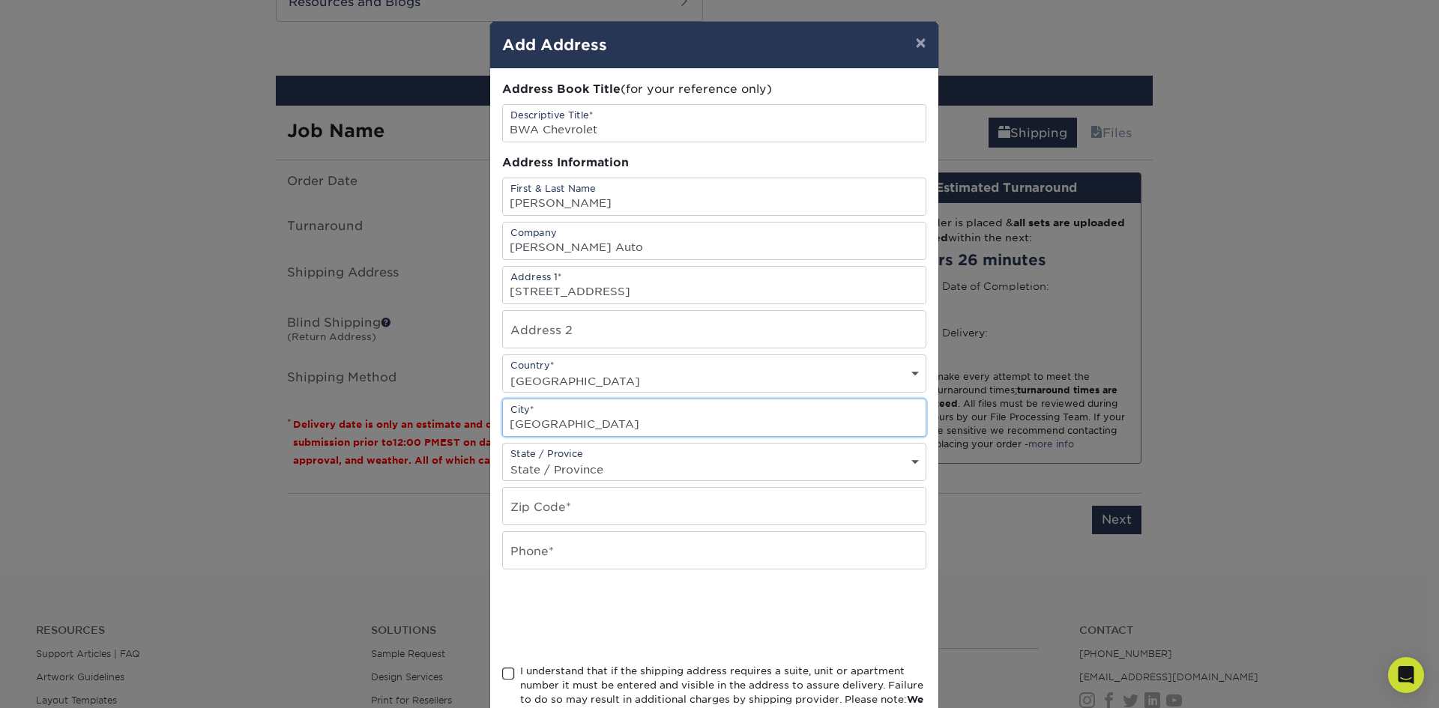
type input "[GEOGRAPHIC_DATA]"
click at [586, 469] on select "State / Province [US_STATE] [US_STATE] [US_STATE] [US_STATE] [US_STATE] [US_STA…" at bounding box center [714, 470] width 423 height 22
select select "PA"
click at [503, 459] on select "State / Province [US_STATE] [US_STATE] [US_STATE] [US_STATE] [US_STATE] [US_STA…" at bounding box center [714, 470] width 423 height 22
click at [609, 517] on input "text" at bounding box center [714, 506] width 423 height 37
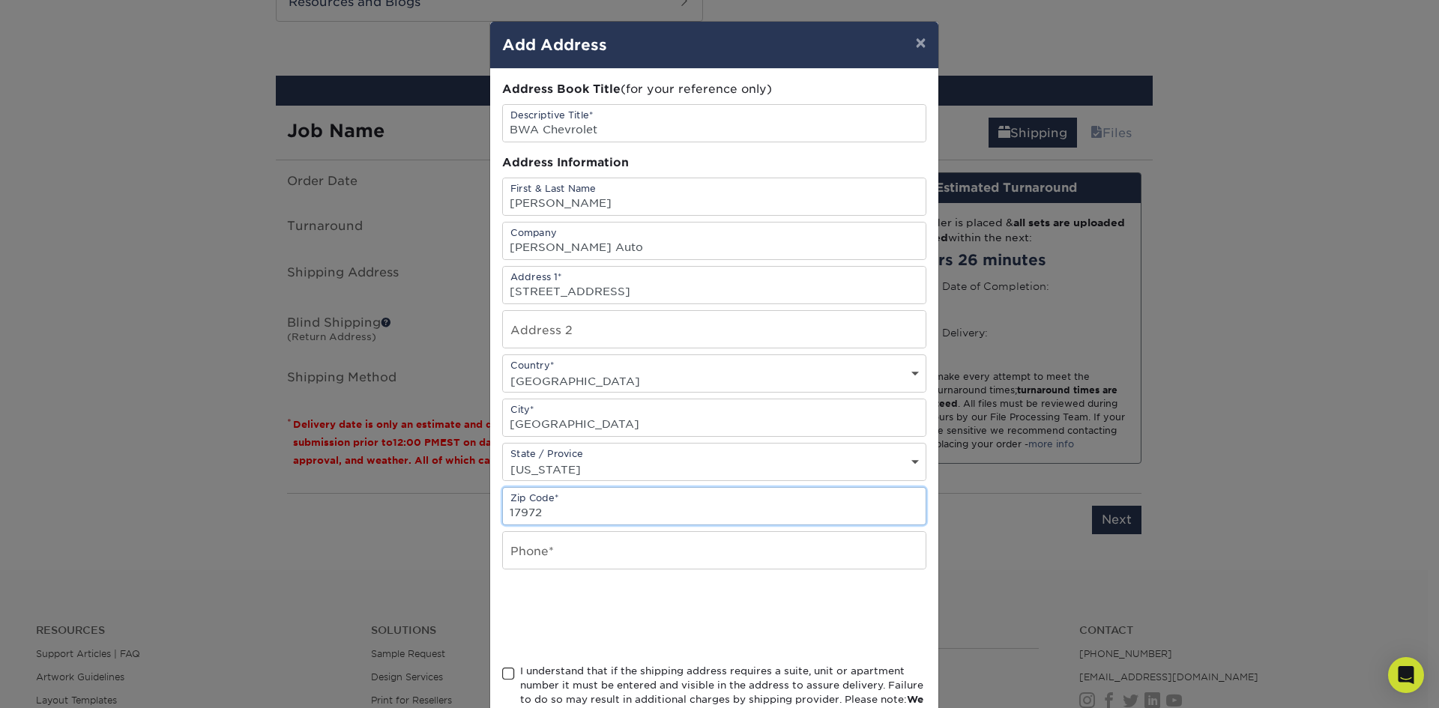
type input "17972"
click at [598, 537] on input "text" at bounding box center [714, 550] width 423 height 37
type input "4849490169"
click at [836, 597] on div at bounding box center [714, 617] width 424 height 58
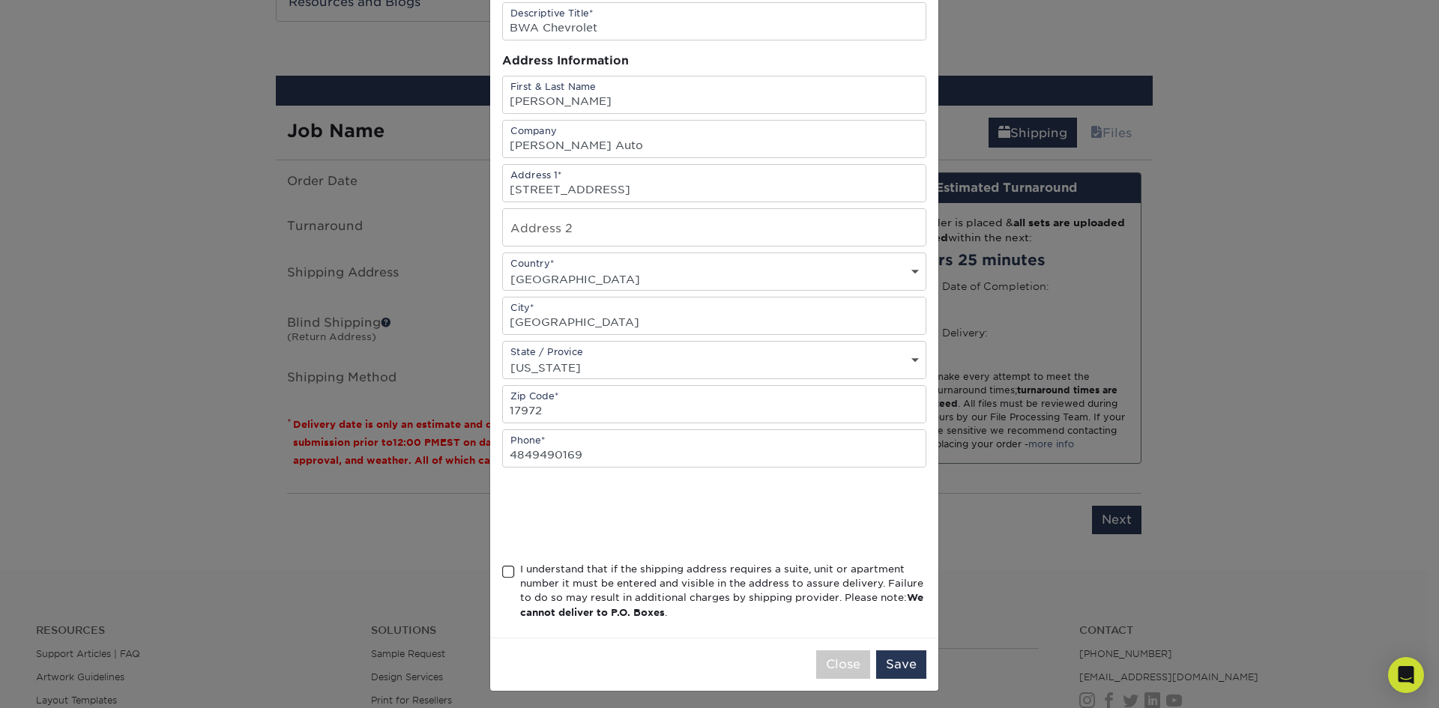
scroll to position [106, 0]
click at [504, 570] on span at bounding box center [508, 568] width 13 height 14
click at [0, 0] on input "I understand that if the shipping address requires a suite, unit or apartment n…" at bounding box center [0, 0] width 0 height 0
click at [897, 656] on button "Save" at bounding box center [901, 660] width 50 height 28
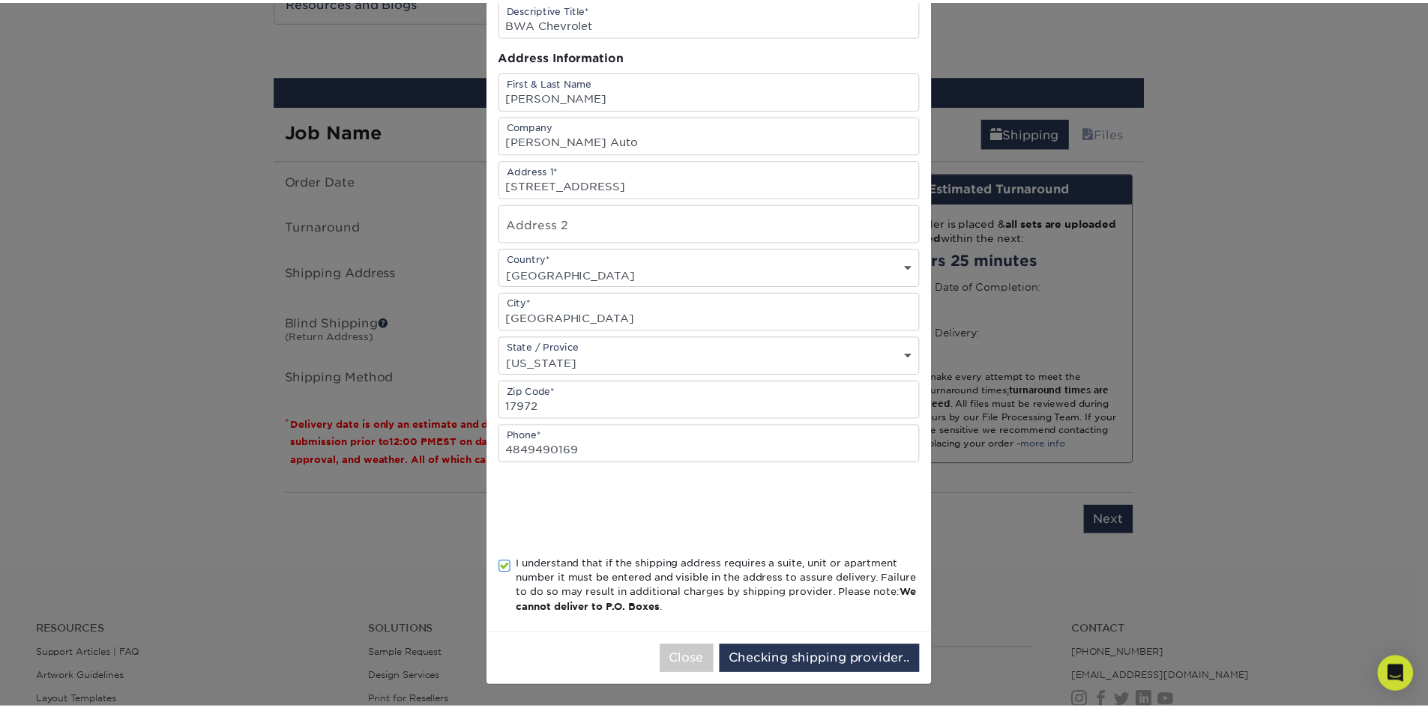
scroll to position [0, 0]
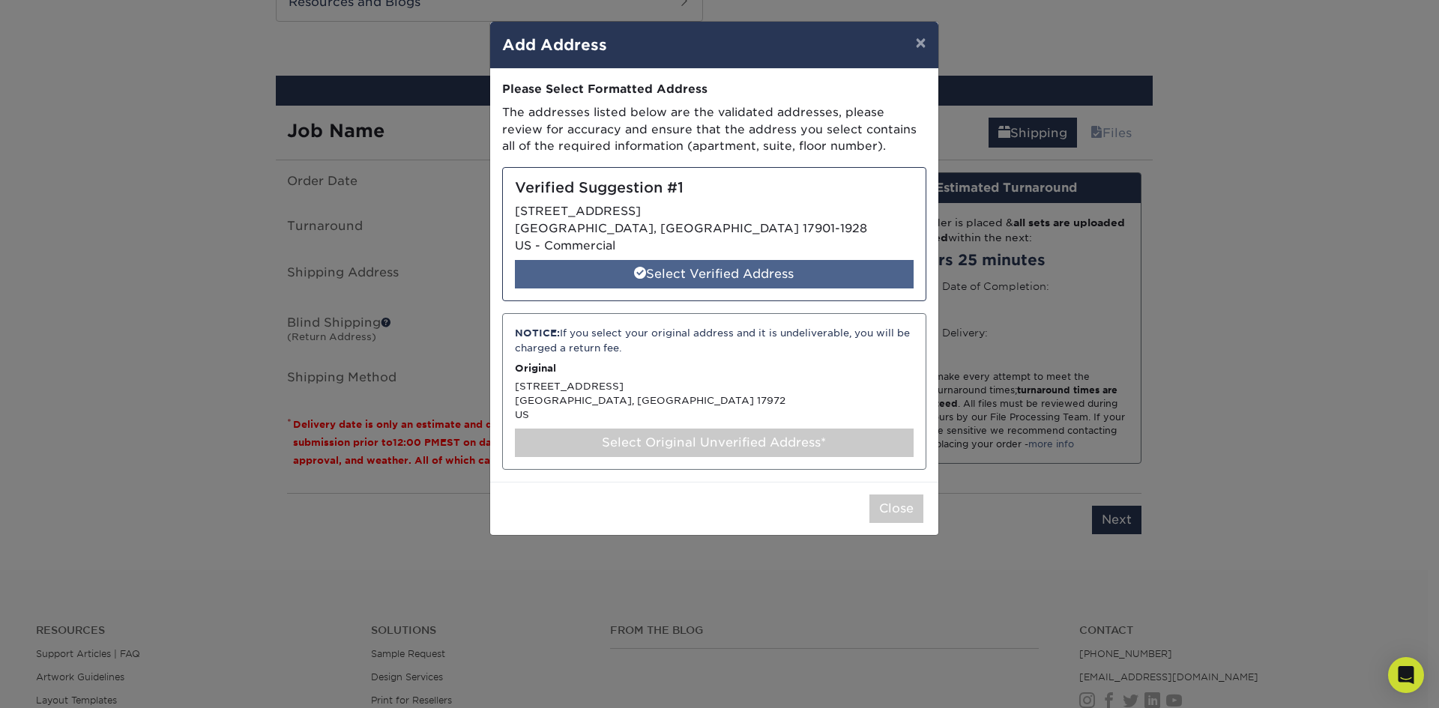
click at [692, 273] on div "Select Verified Address" at bounding box center [714, 274] width 399 height 28
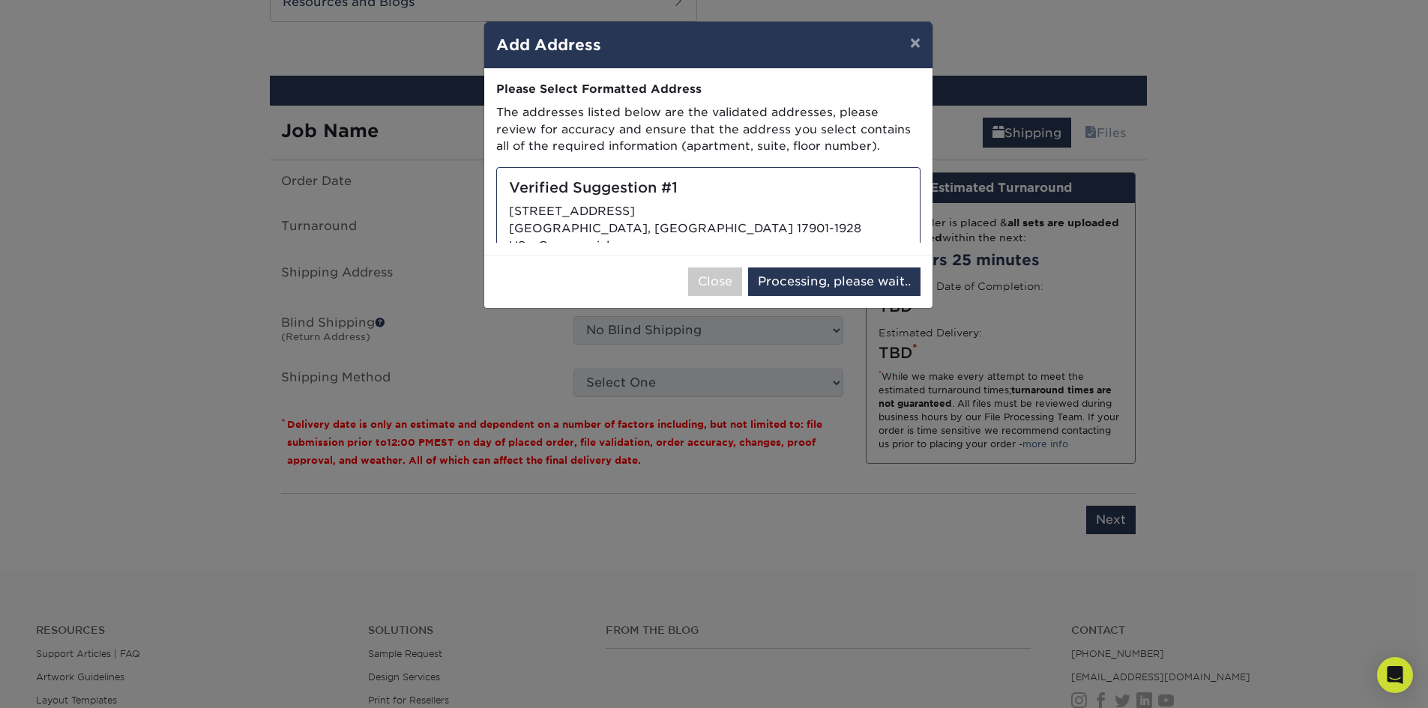
select select "285227"
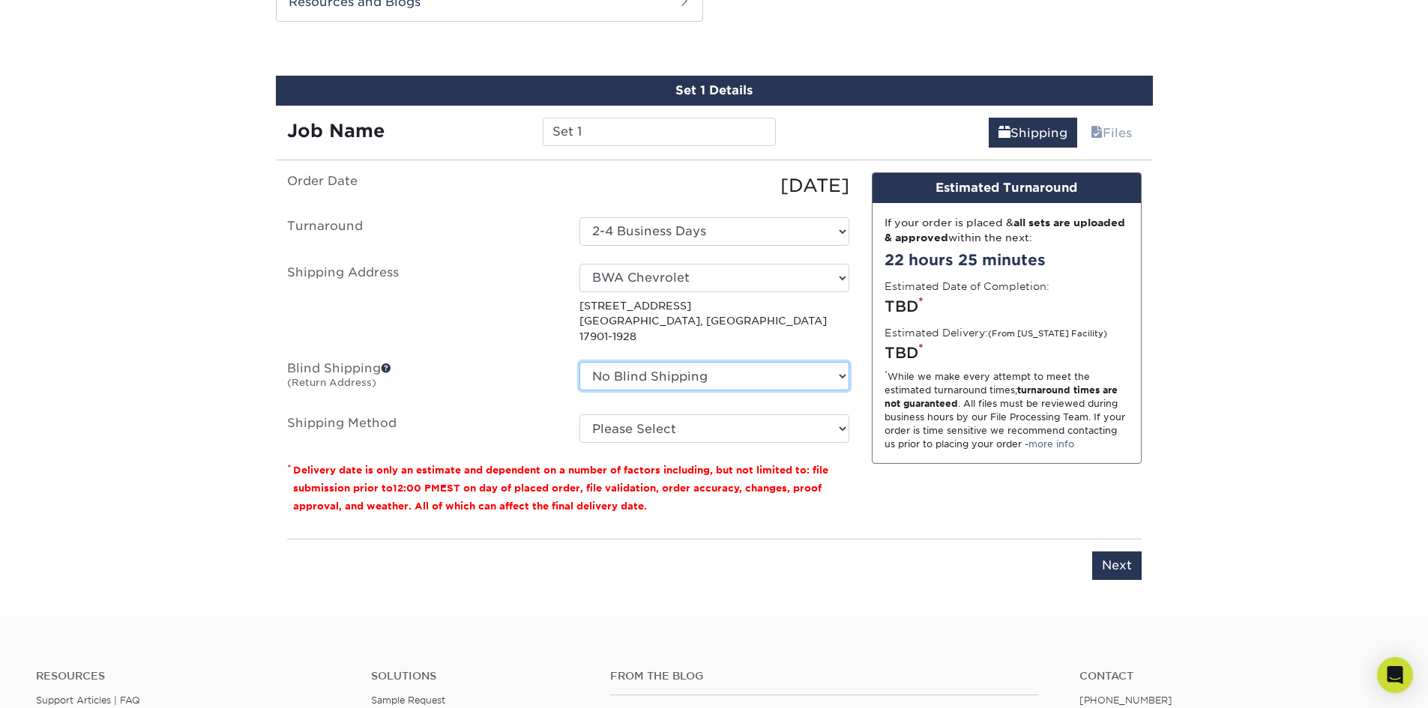
click at [655, 363] on select "No Blind Shipping + Add New Address" at bounding box center [714, 376] width 270 height 28
click at [579, 362] on select "No Blind Shipping + Add New Address" at bounding box center [714, 376] width 270 height 28
click at [657, 414] on select "Please Select Ground Shipping (+$7.84) 3 Day Shipping Service (+$15.34) 2 Day A…" at bounding box center [714, 428] width 270 height 28
select select "03"
click at [579, 414] on select "Please Select Ground Shipping (+$7.84) 3 Day Shipping Service (+$15.34) 2 Day A…" at bounding box center [714, 428] width 270 height 28
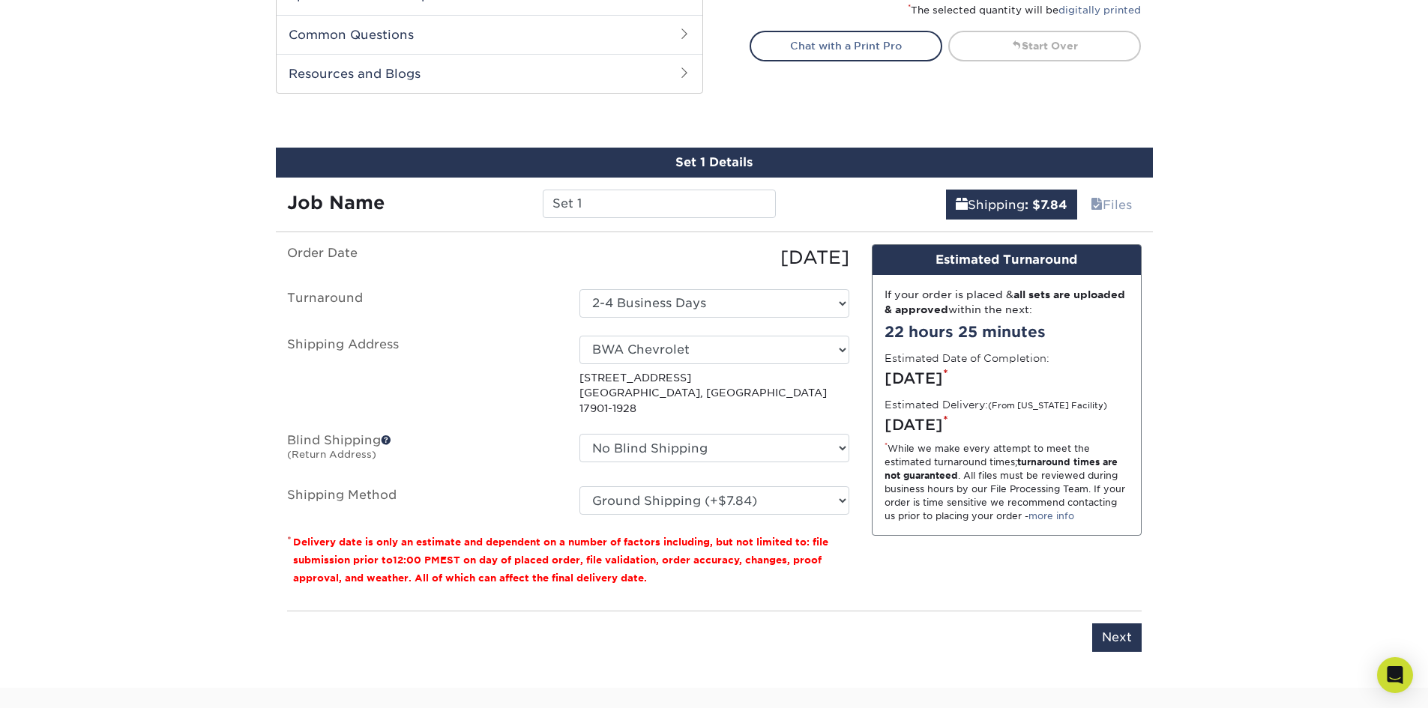
scroll to position [815, 0]
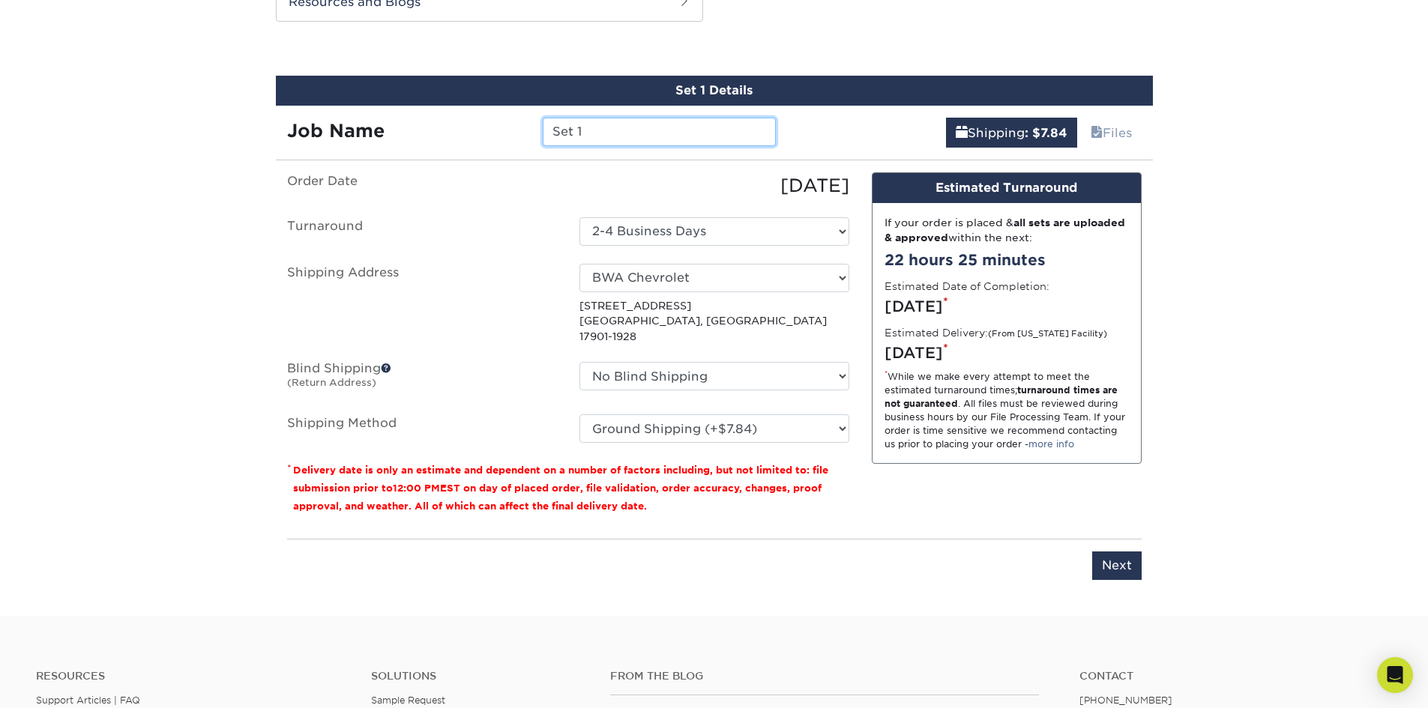
click at [620, 135] on input "Set 1" at bounding box center [659, 132] width 233 height 28
type input "S"
type input "[PERSON_NAME]"
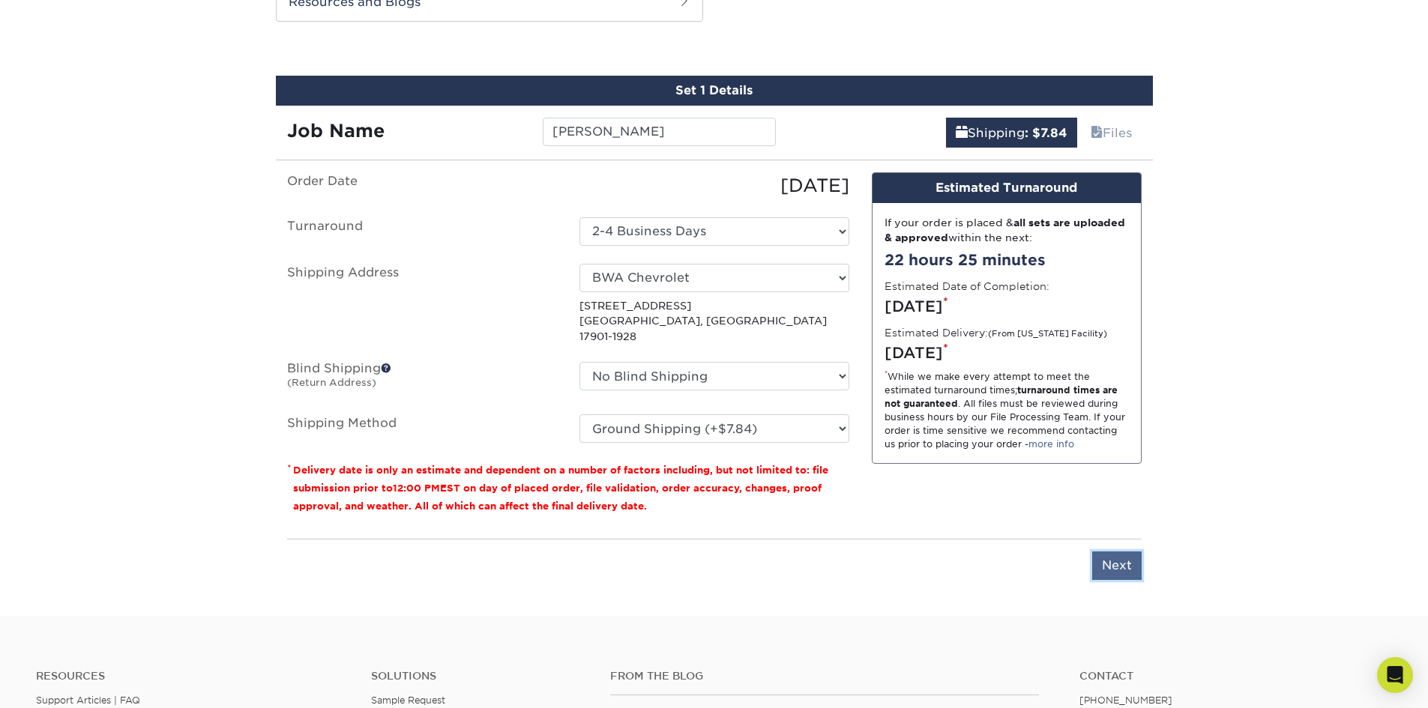
click at [1110, 555] on input "Next" at bounding box center [1116, 566] width 49 height 28
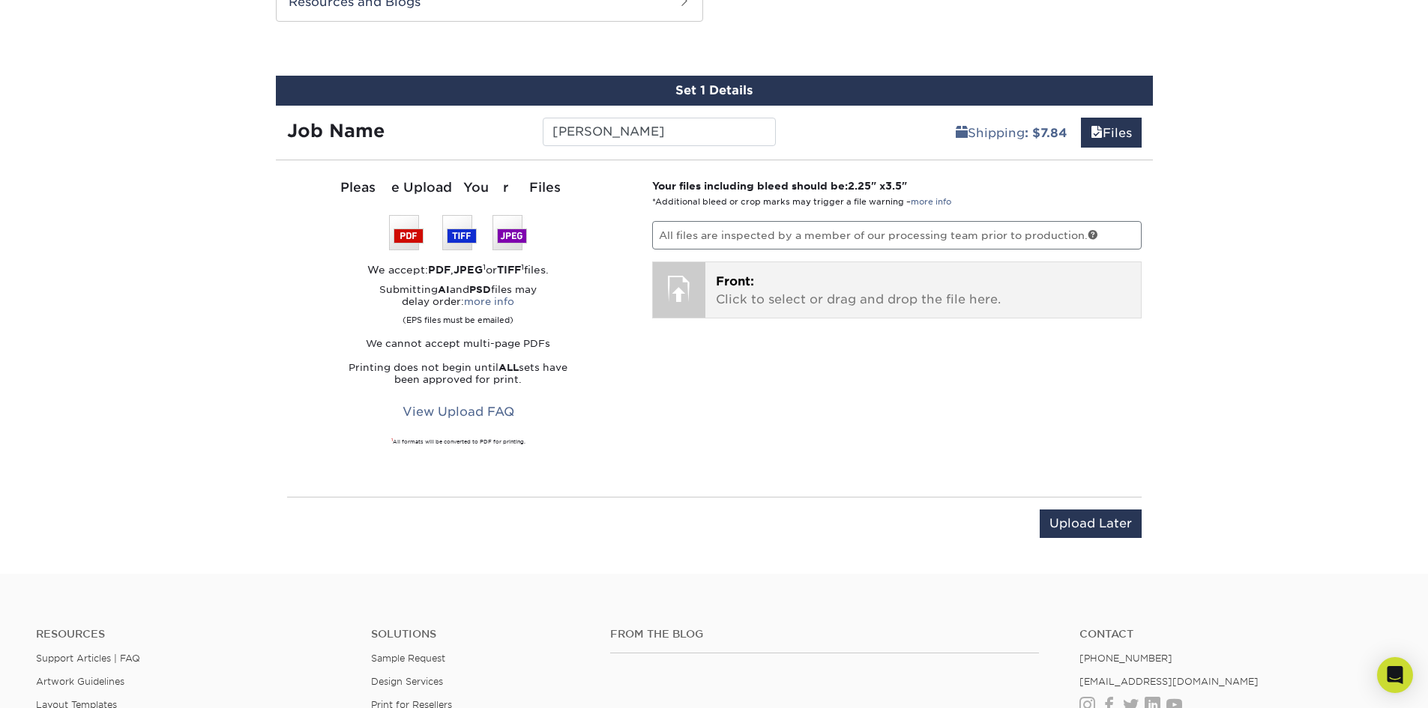
click at [690, 288] on div at bounding box center [679, 288] width 52 height 52
click at [744, 290] on p "Front: Click to select or drag and drop the file here." at bounding box center [923, 291] width 414 height 36
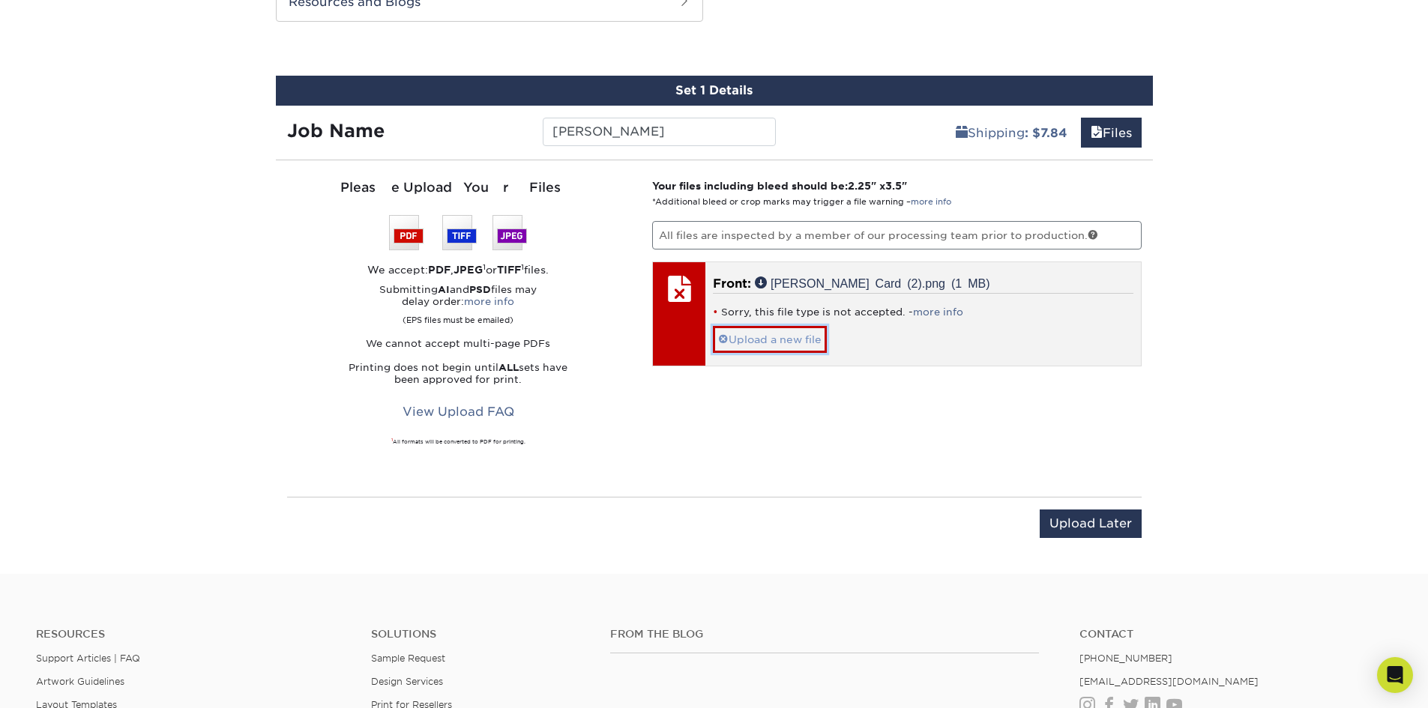
click at [726, 337] on span at bounding box center [723, 340] width 10 height 12
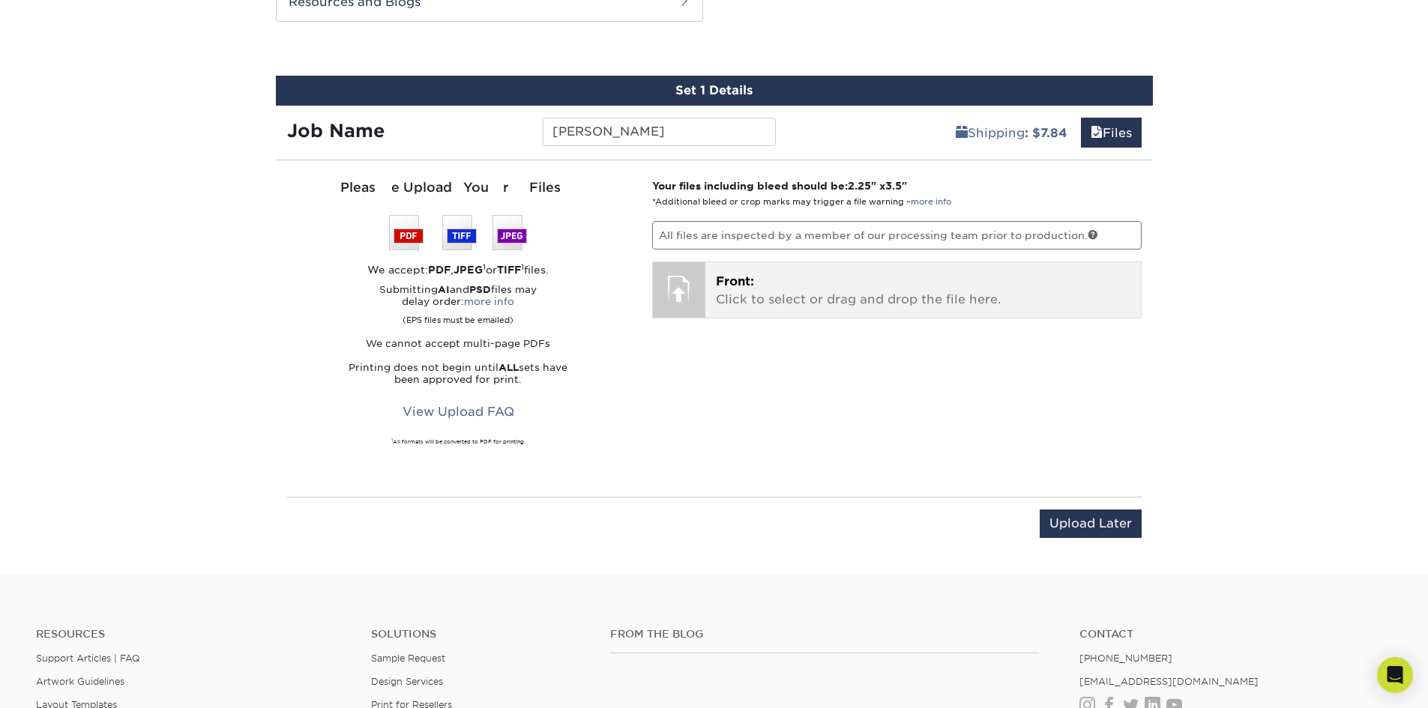
click at [949, 291] on p "Front: Click to select or drag and drop the file here." at bounding box center [923, 291] width 414 height 36
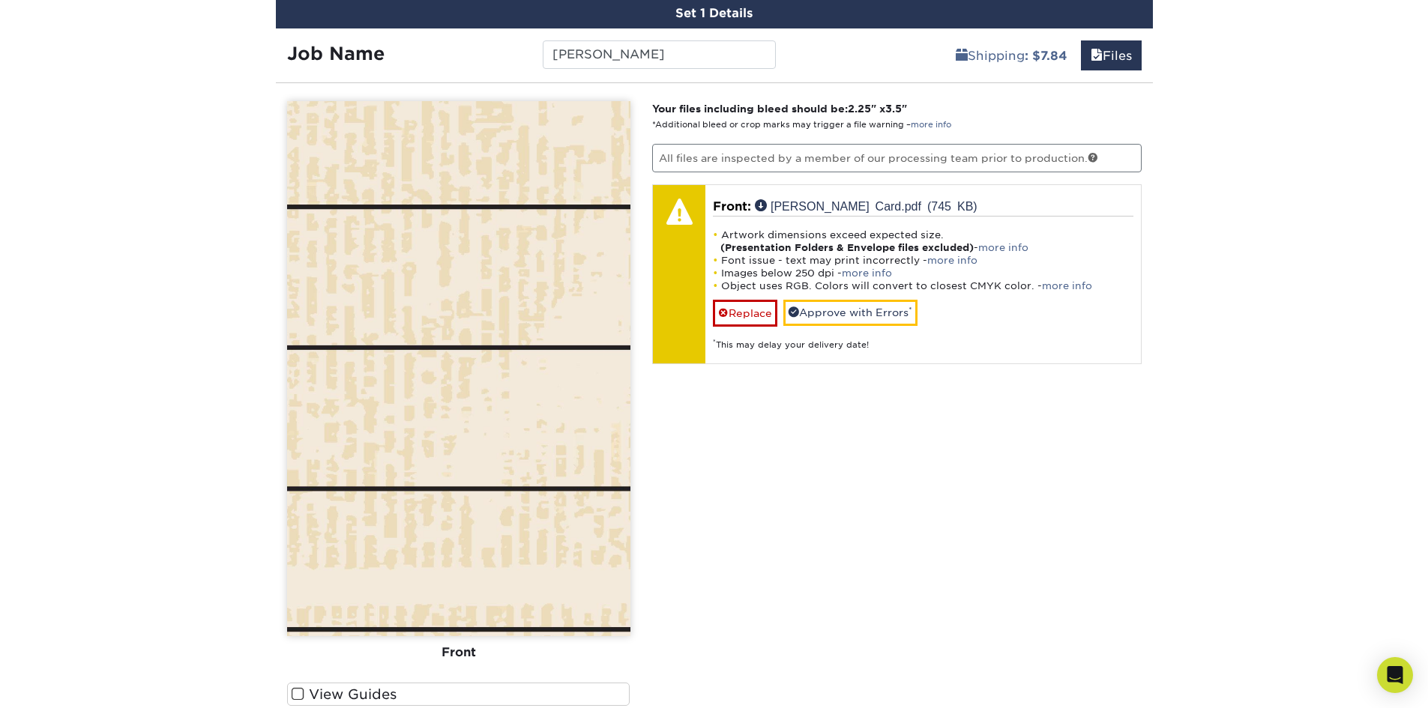
scroll to position [890, 0]
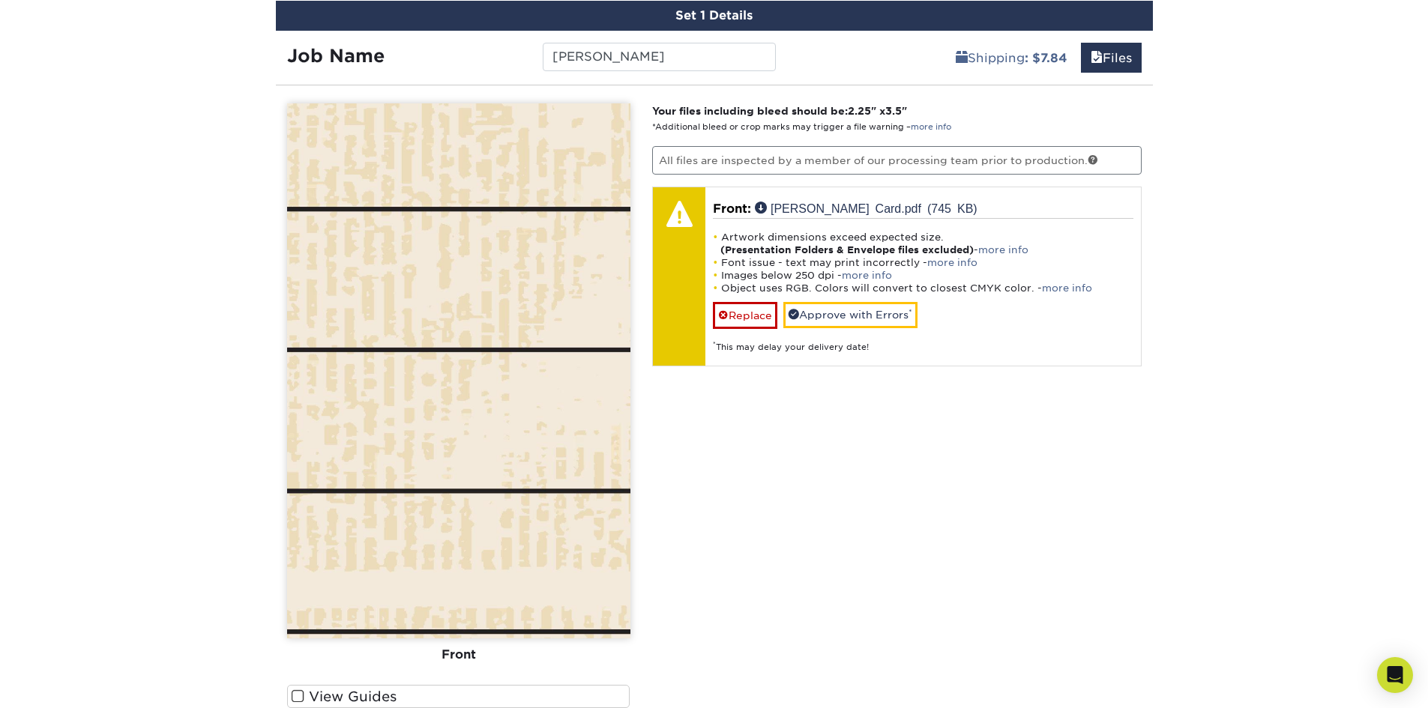
click at [440, 354] on img at bounding box center [458, 370] width 343 height 535
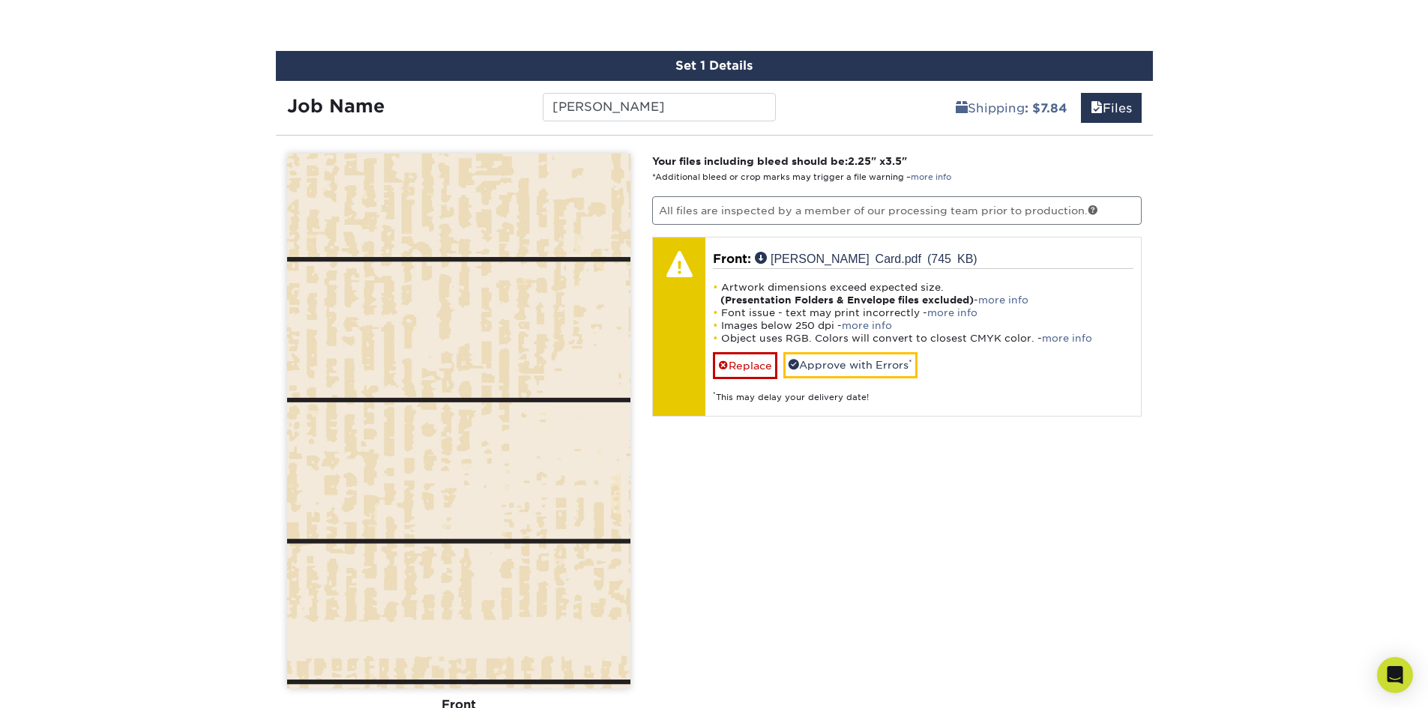
scroll to position [815, 0]
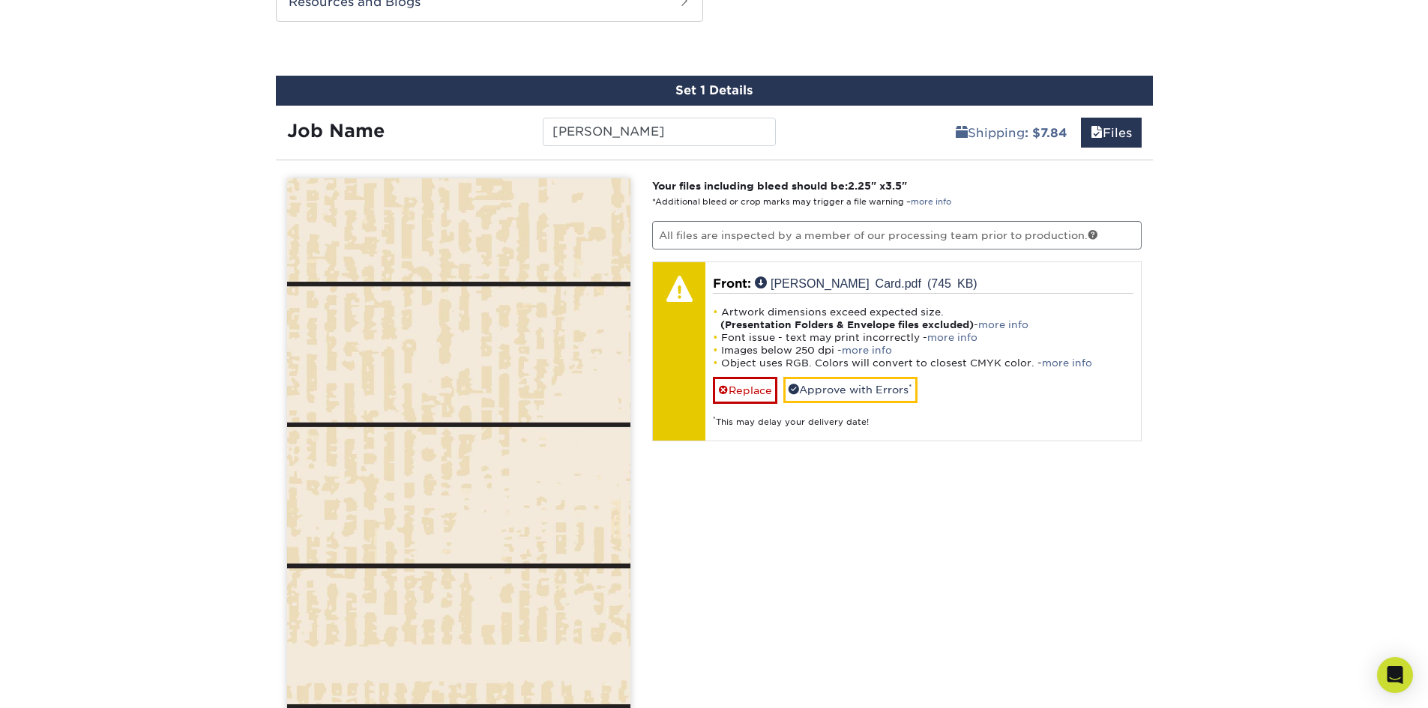
click at [485, 301] on img at bounding box center [458, 445] width 343 height 535
click at [459, 278] on img at bounding box center [458, 445] width 343 height 535
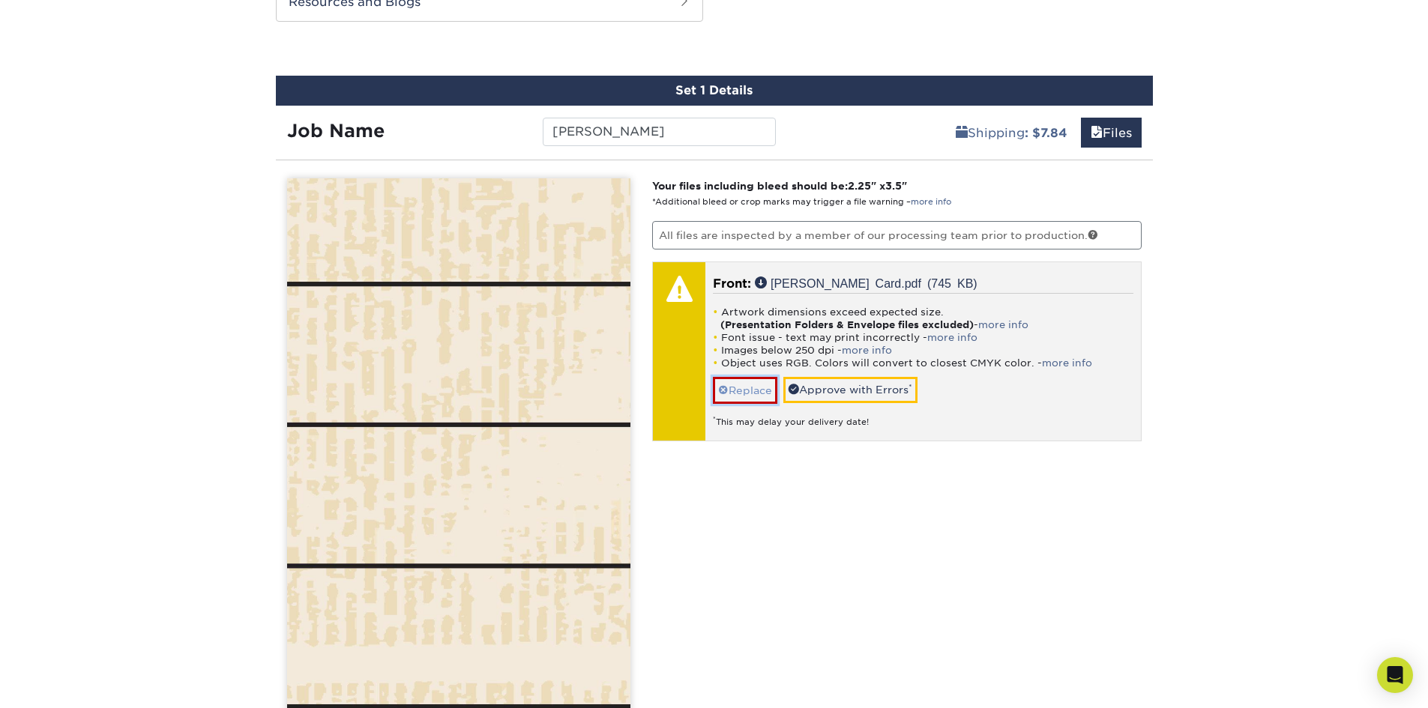
click at [720, 390] on span at bounding box center [723, 390] width 10 height 12
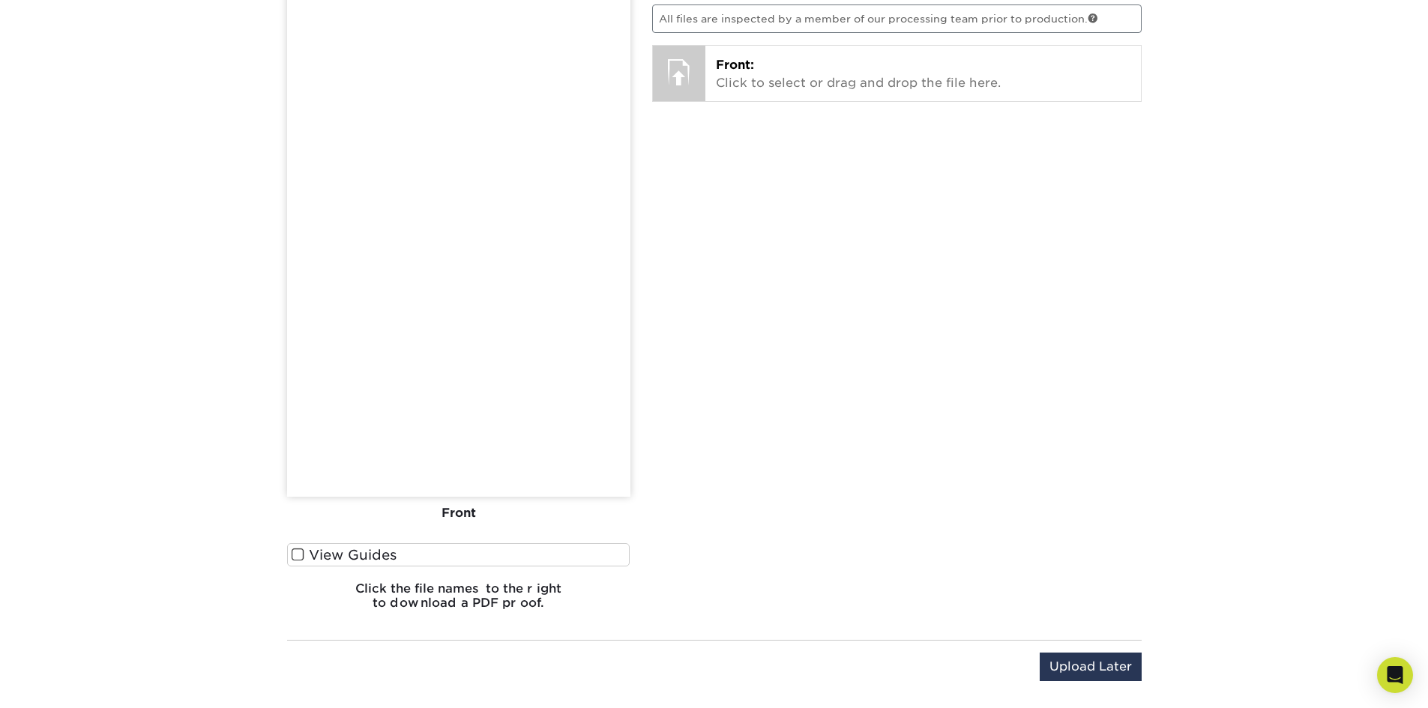
scroll to position [1049, 0]
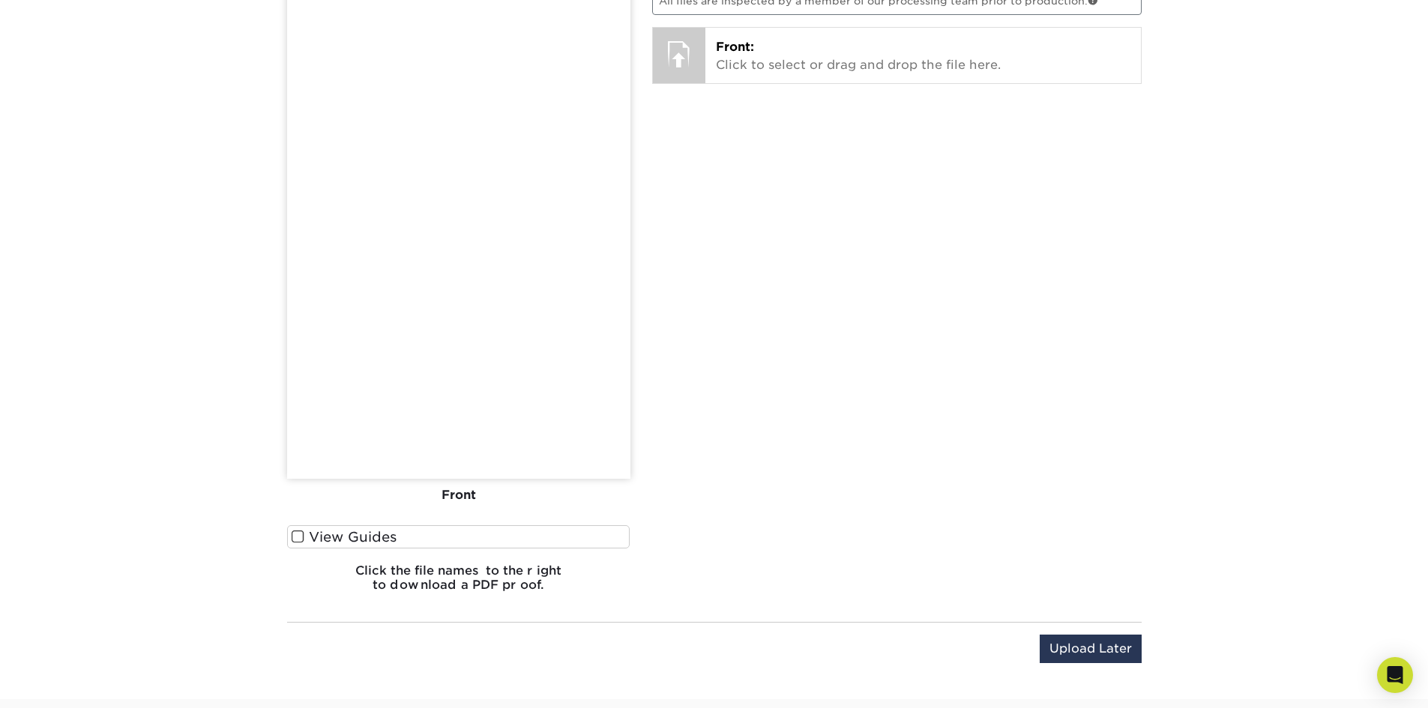
click at [299, 534] on span at bounding box center [298, 537] width 13 height 14
click at [0, 0] on input "View Guides" at bounding box center [0, 0] width 0 height 0
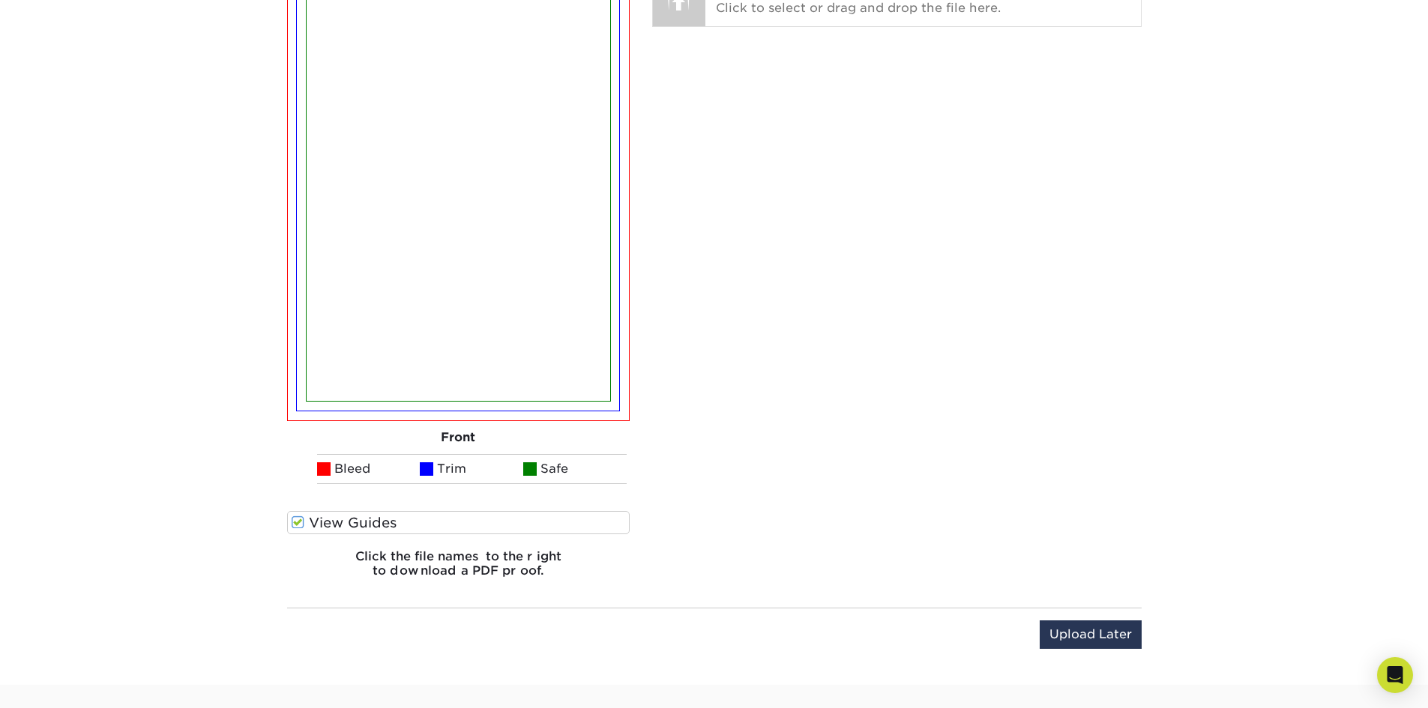
scroll to position [867, 0]
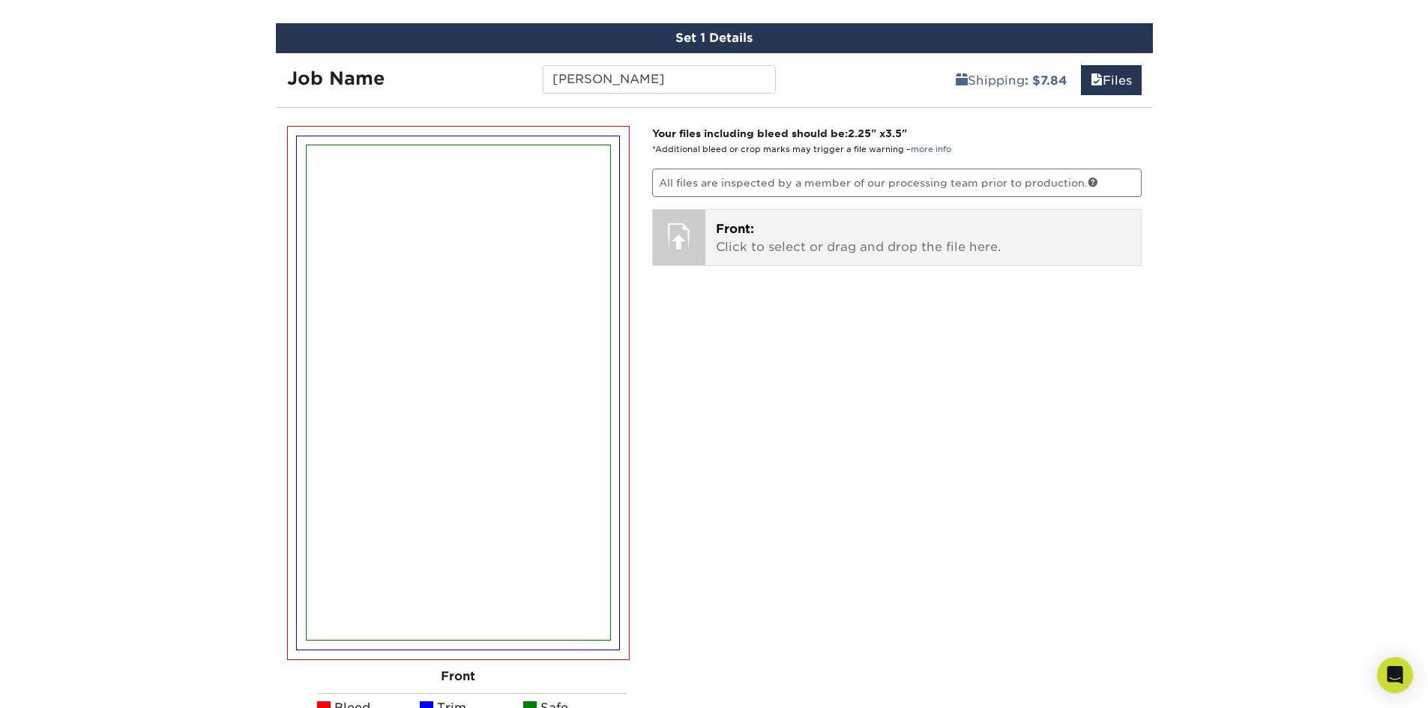
click at [761, 238] on p "Front: Click to select or drag and drop the file here." at bounding box center [923, 238] width 414 height 36
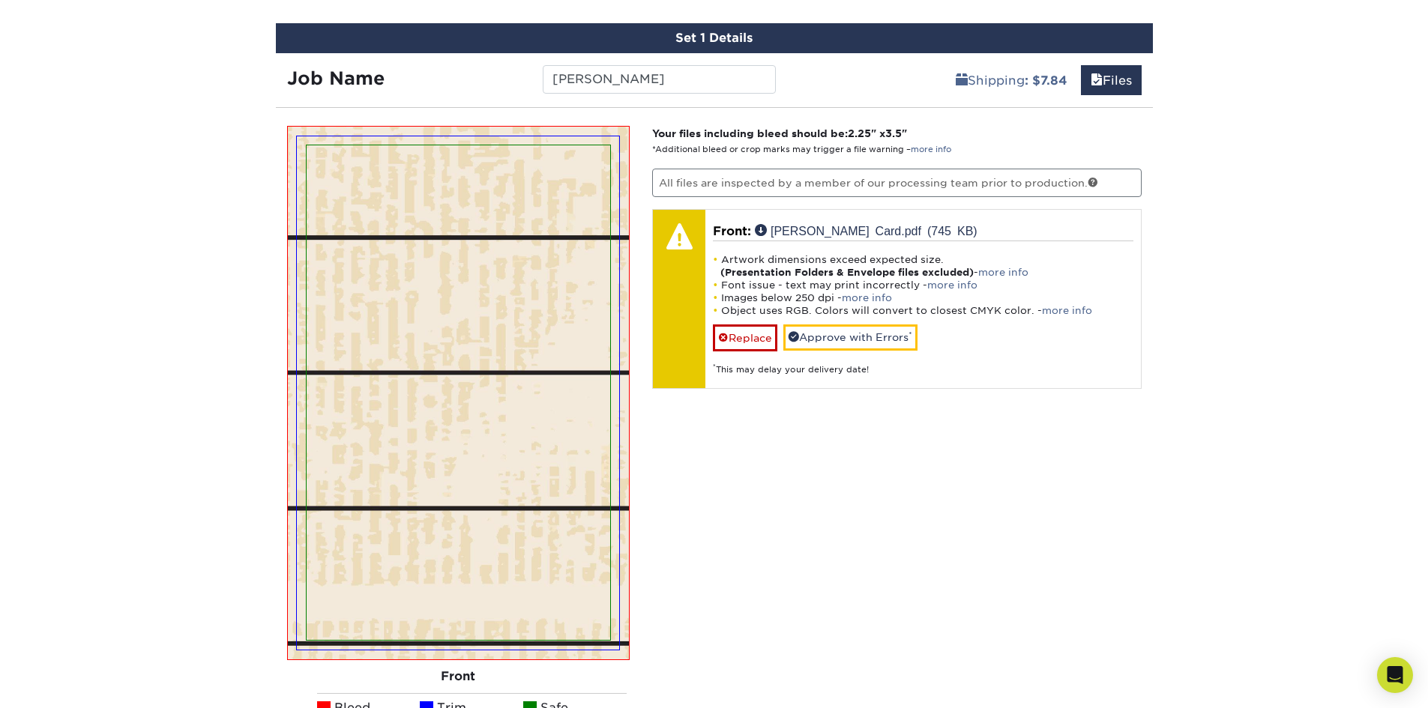
click at [510, 343] on img at bounding box center [459, 392] width 304 height 495
click at [506, 366] on img at bounding box center [459, 392] width 304 height 495
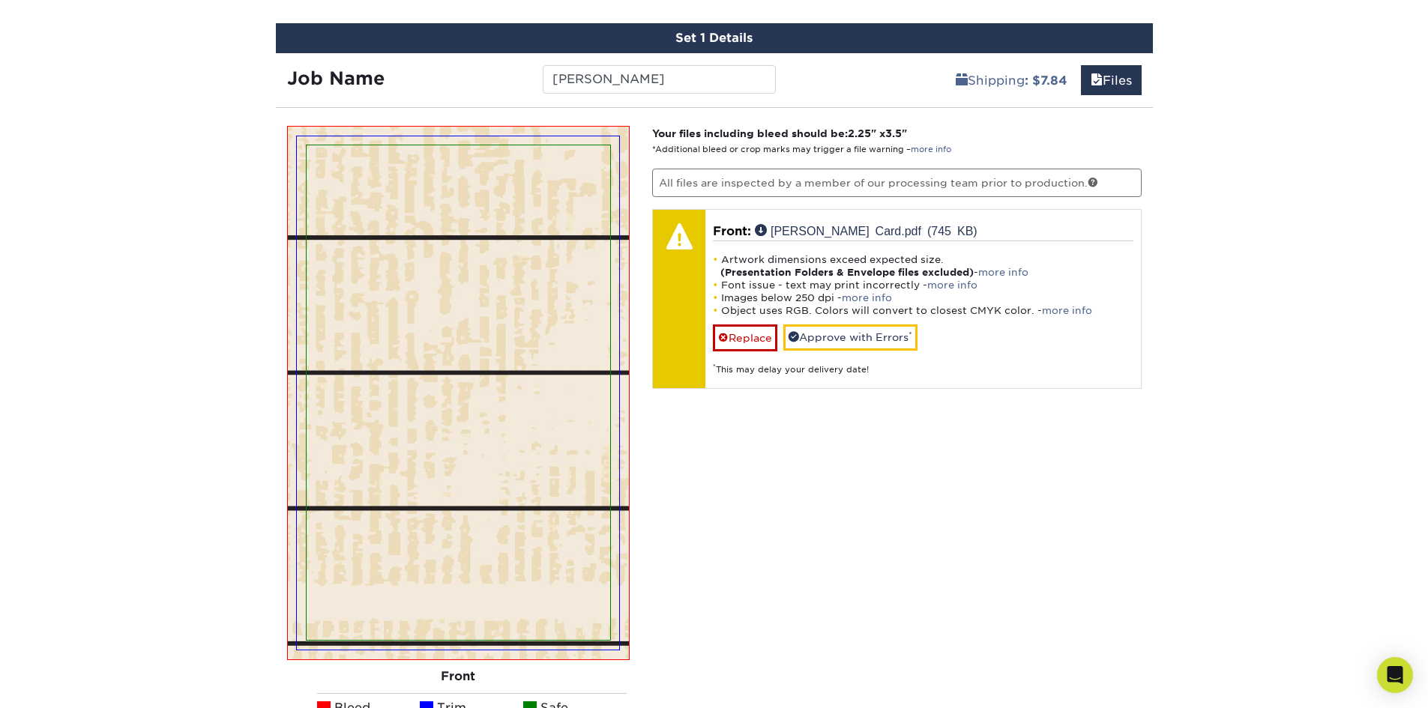
click at [506, 366] on img at bounding box center [459, 392] width 304 height 495
click at [506, 363] on img at bounding box center [459, 392] width 304 height 495
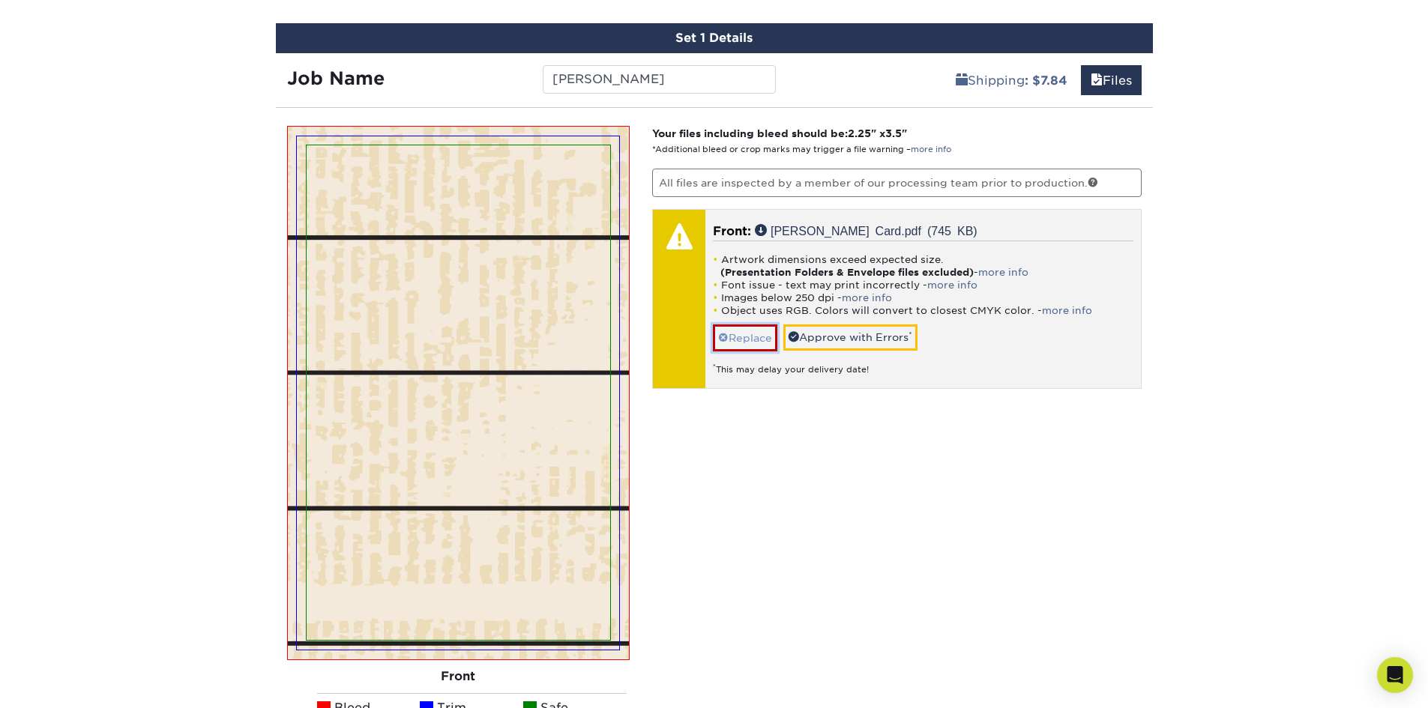
click at [735, 338] on link "Replace" at bounding box center [745, 338] width 64 height 26
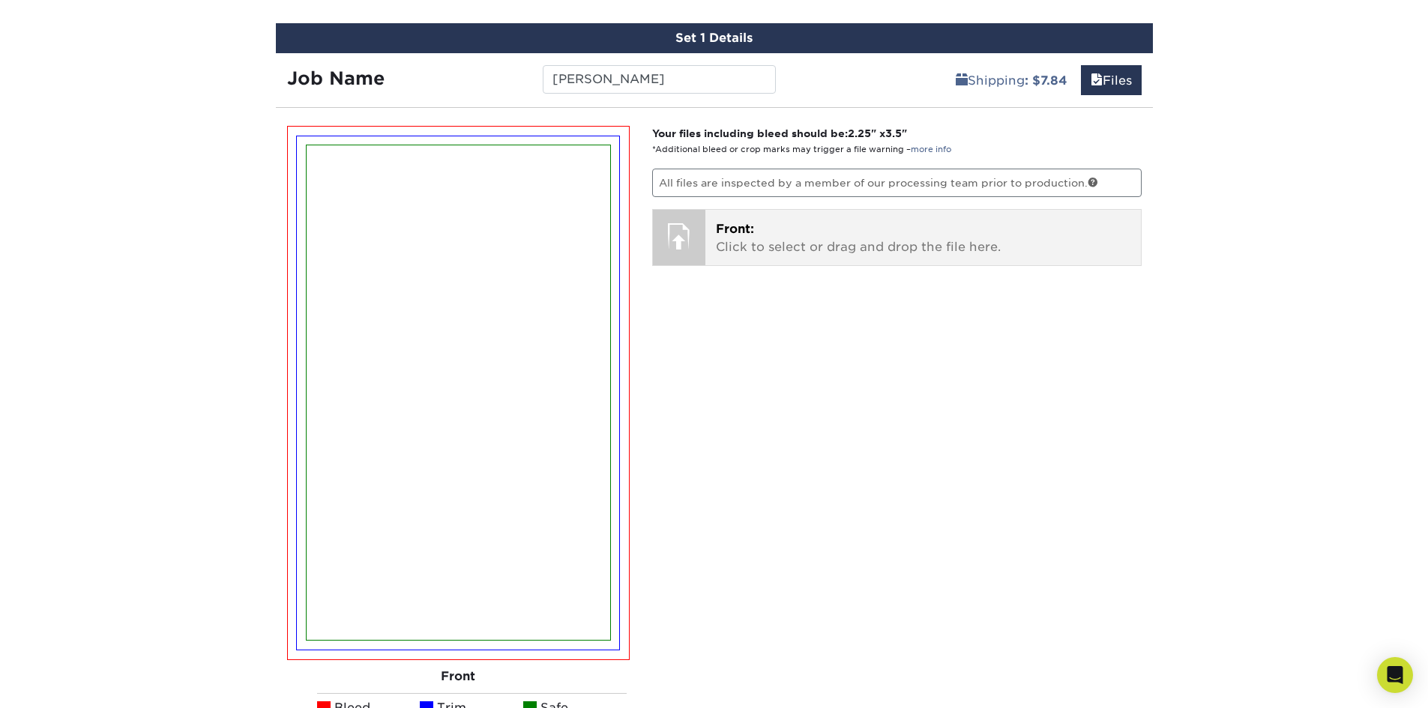
click at [693, 232] on div at bounding box center [679, 236] width 52 height 52
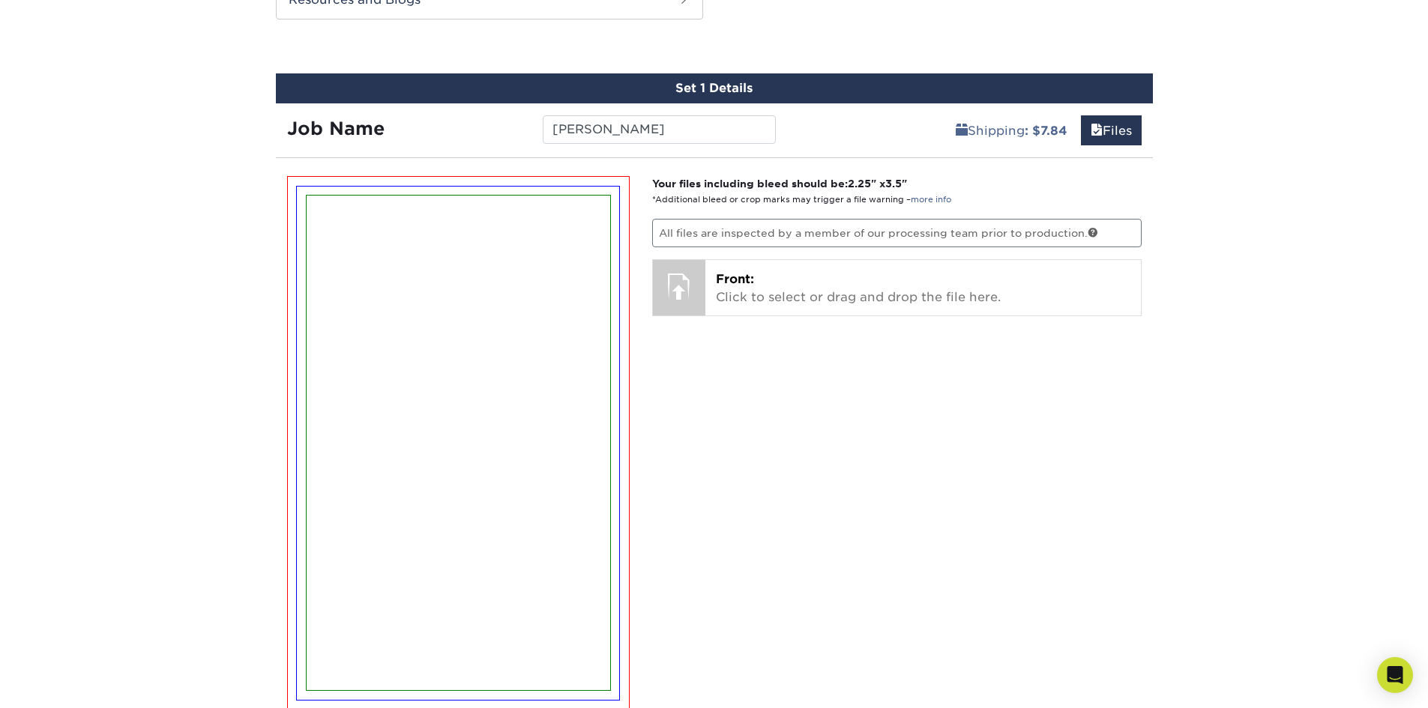
scroll to position [792, 0]
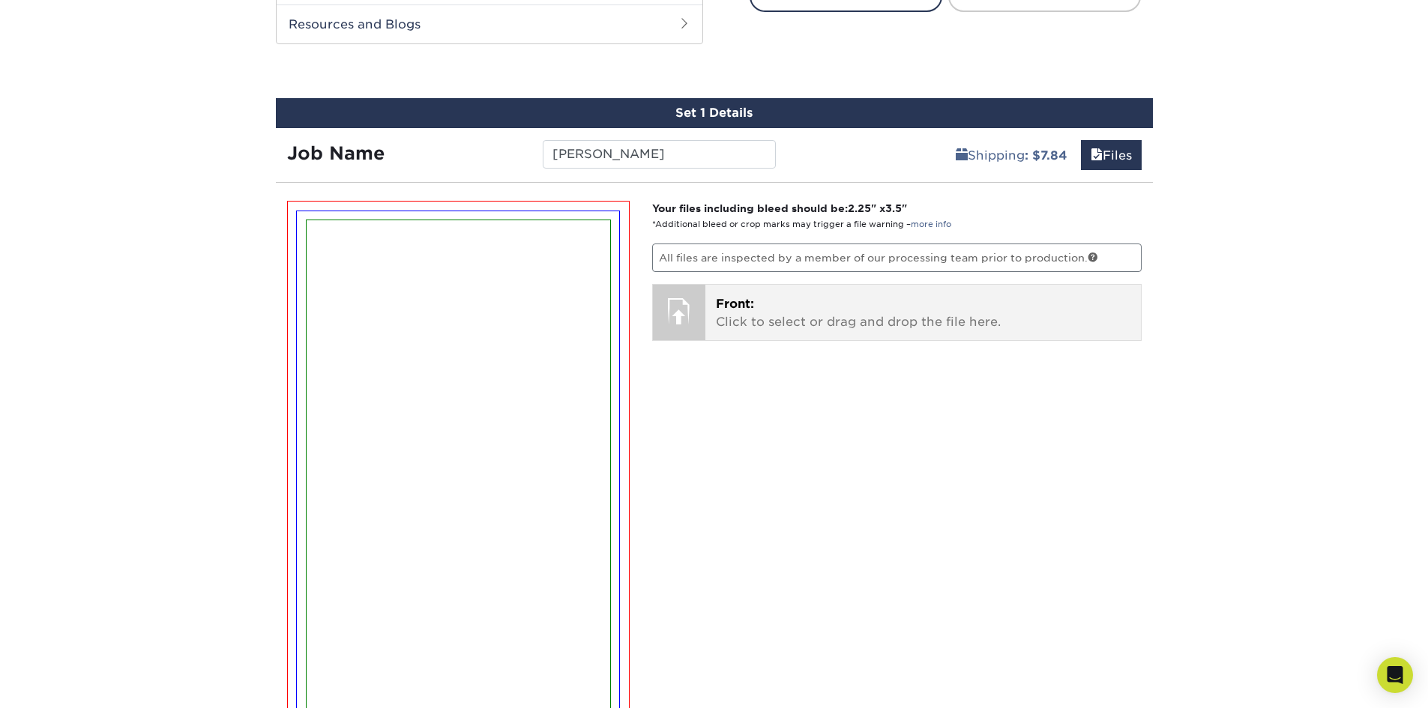
click at [687, 307] on div at bounding box center [679, 311] width 52 height 52
click at [858, 309] on p "Front: Click to select or drag and drop the file here." at bounding box center [923, 313] width 414 height 36
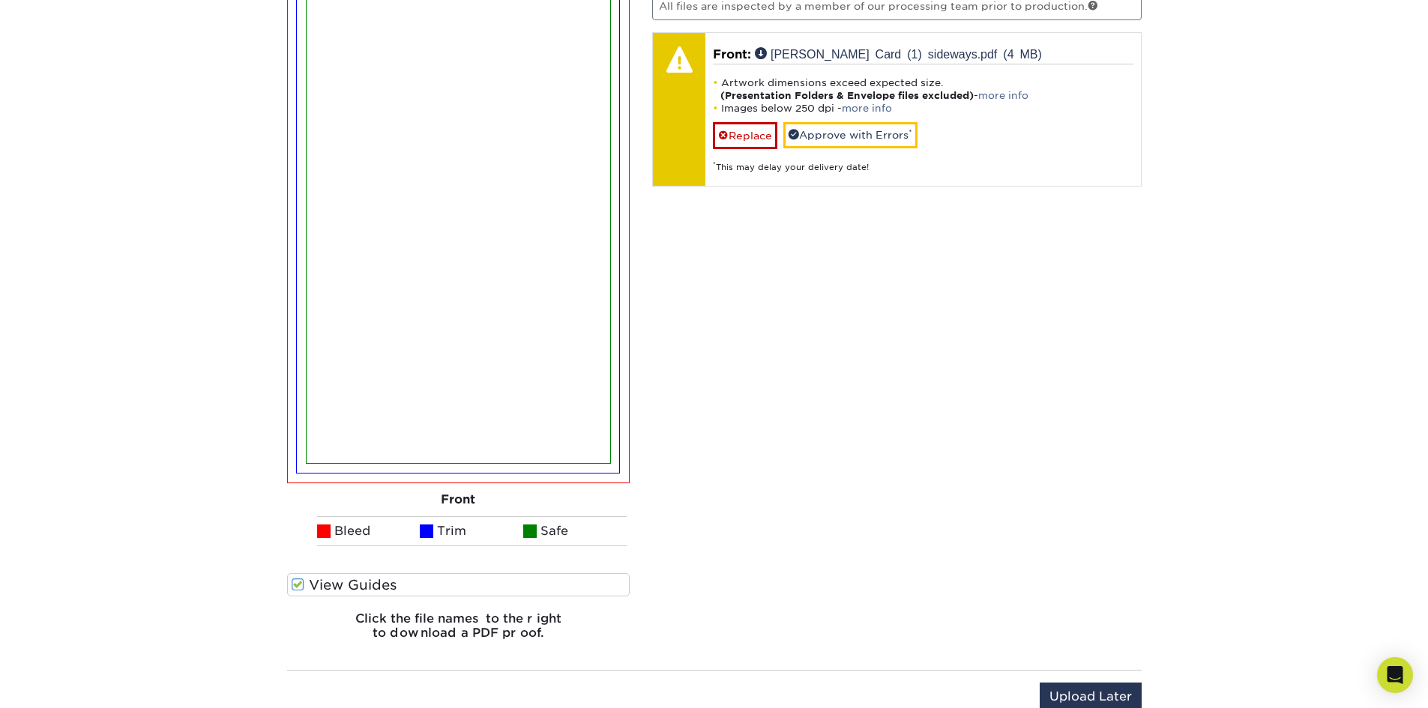
scroll to position [942, 0]
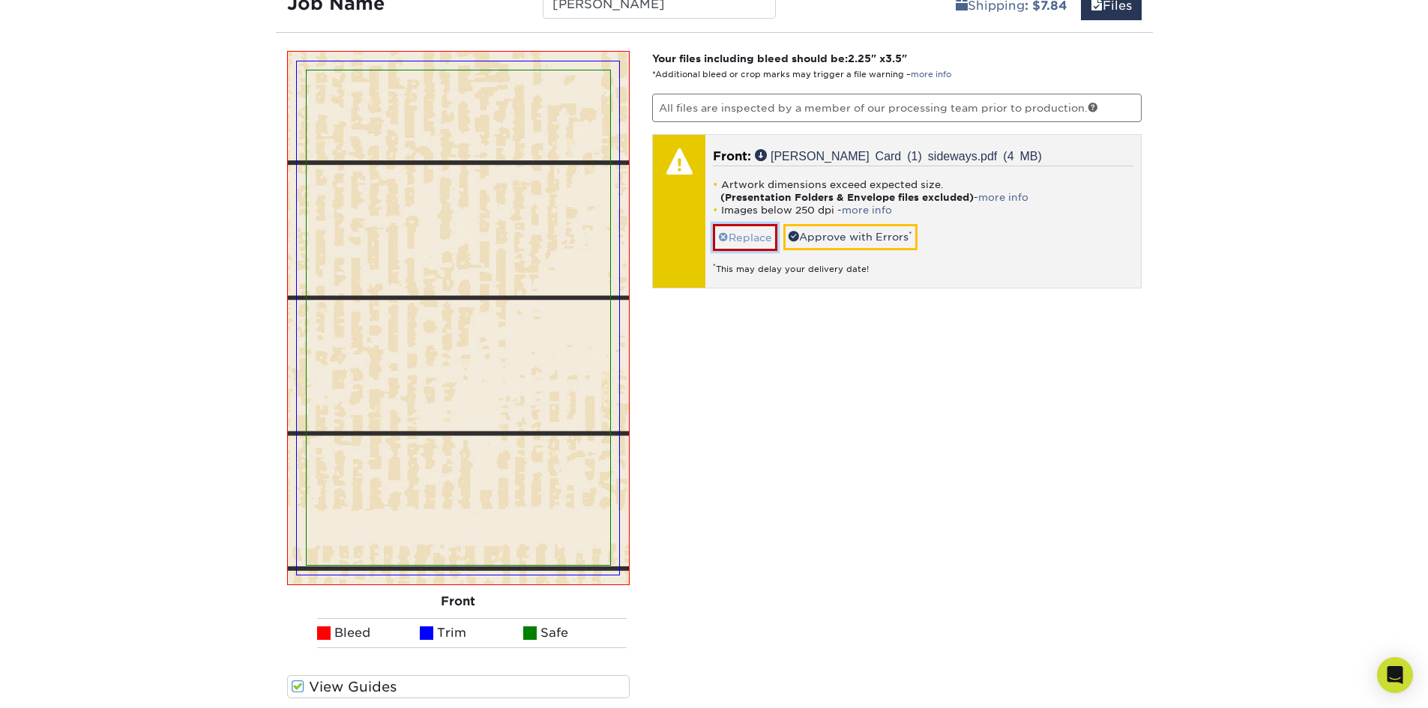
click at [720, 237] on span at bounding box center [723, 238] width 10 height 12
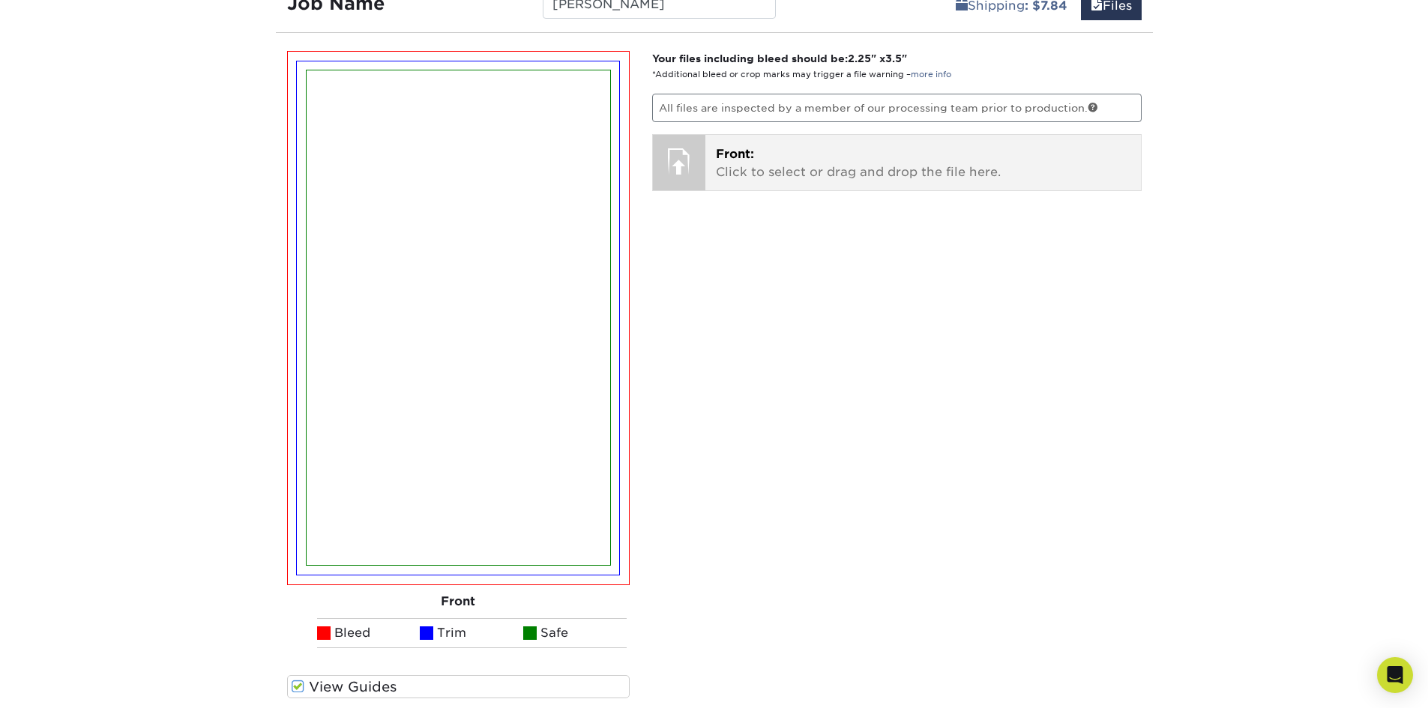
click at [677, 154] on div at bounding box center [679, 161] width 52 height 52
click at [754, 166] on p "Front: Click to select or drag and drop the file here." at bounding box center [923, 163] width 414 height 36
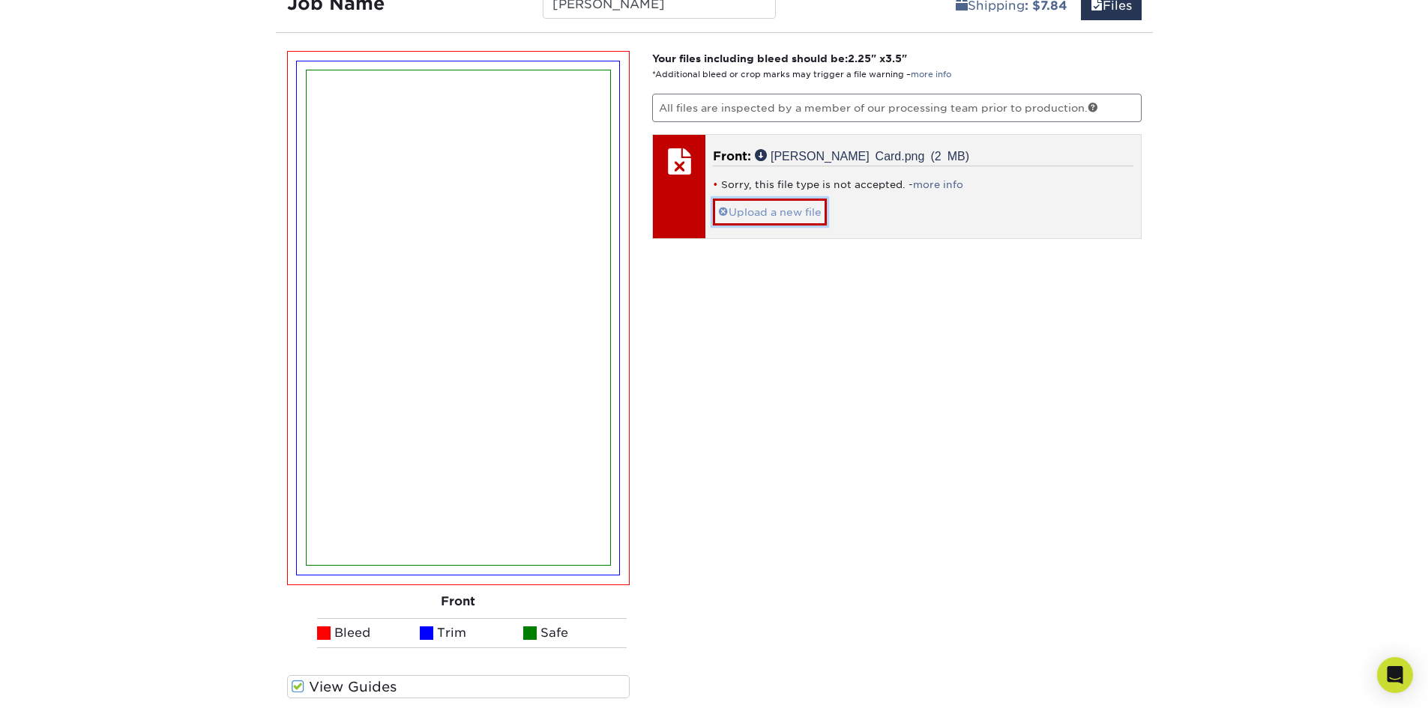
click at [723, 214] on span at bounding box center [723, 212] width 10 height 12
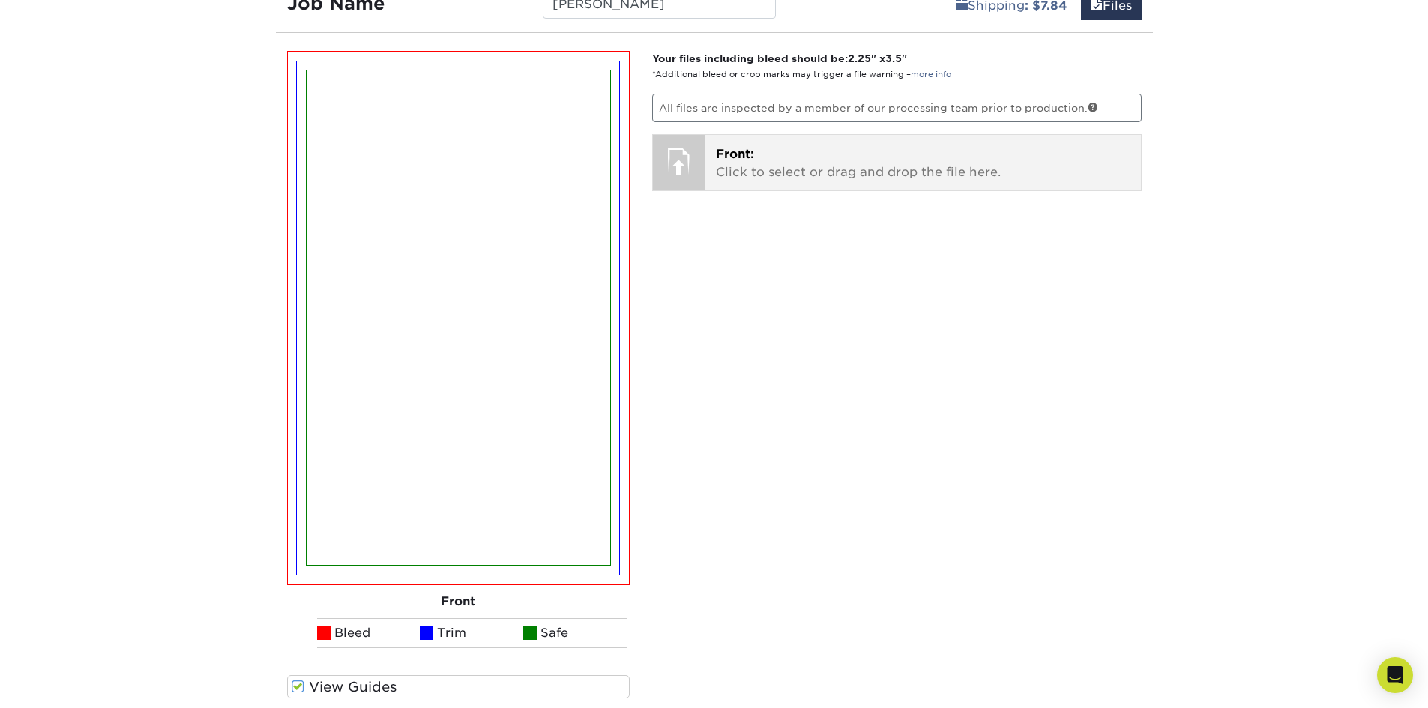
click at [689, 169] on div at bounding box center [679, 161] width 52 height 52
click at [742, 166] on p "Front: Click to select or drag and drop the file here." at bounding box center [923, 163] width 414 height 36
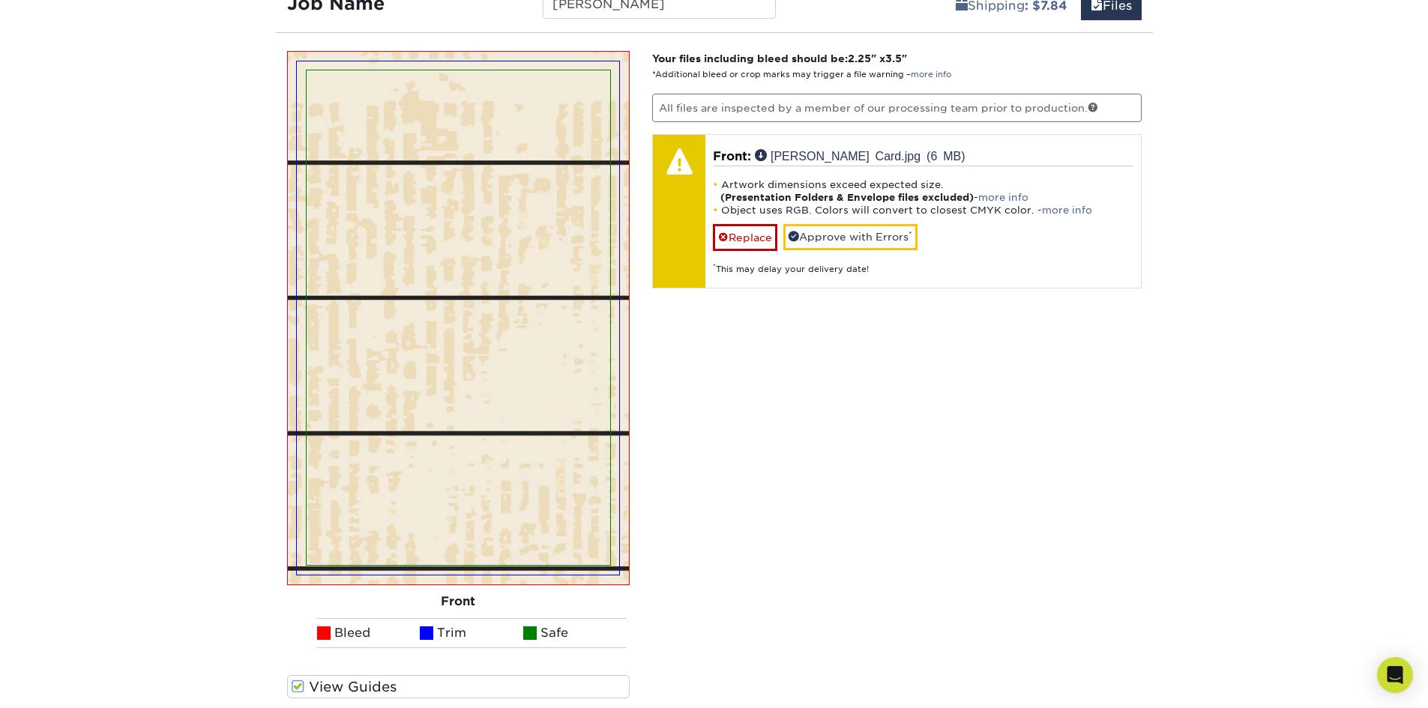
click at [372, 293] on img at bounding box center [459, 317] width 304 height 495
